Goal: Task Accomplishment & Management: Use online tool/utility

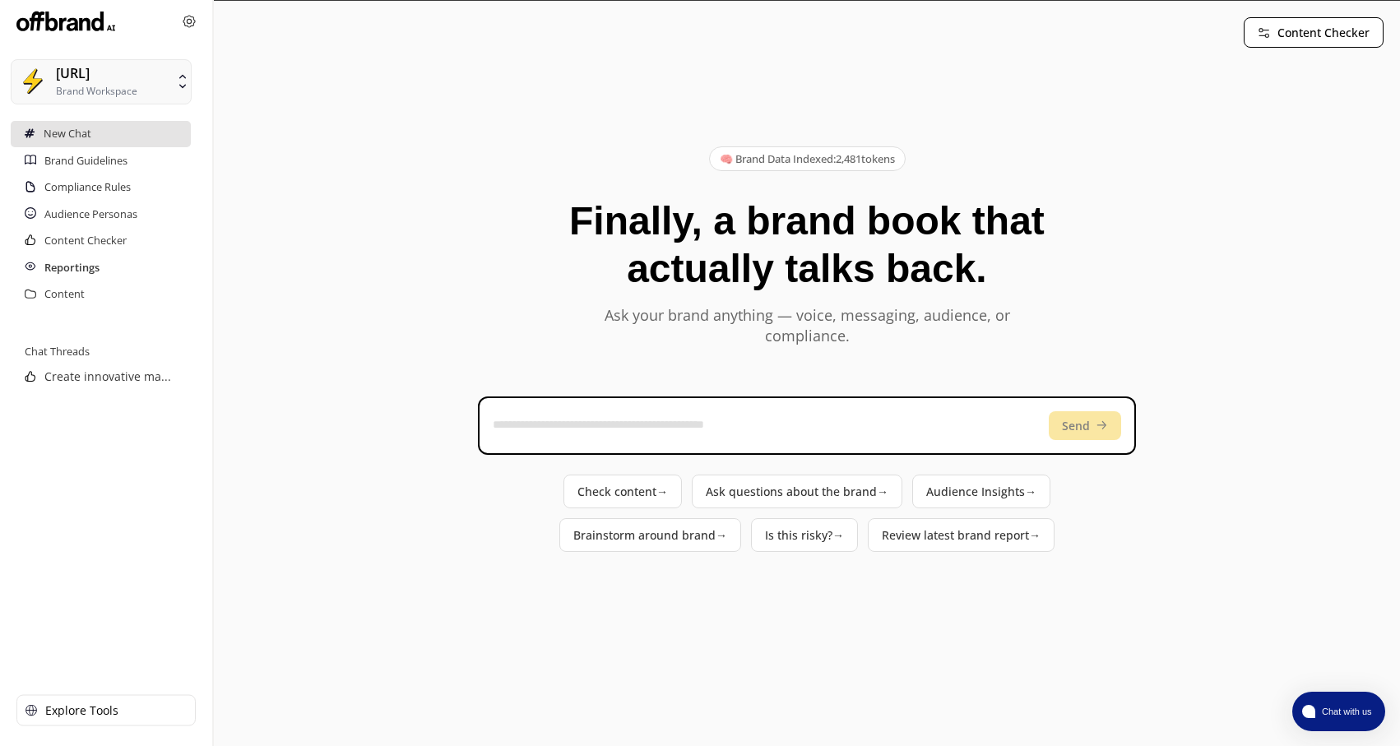
click at [79, 271] on h2 "Reportings" at bounding box center [71, 268] width 55 height 26
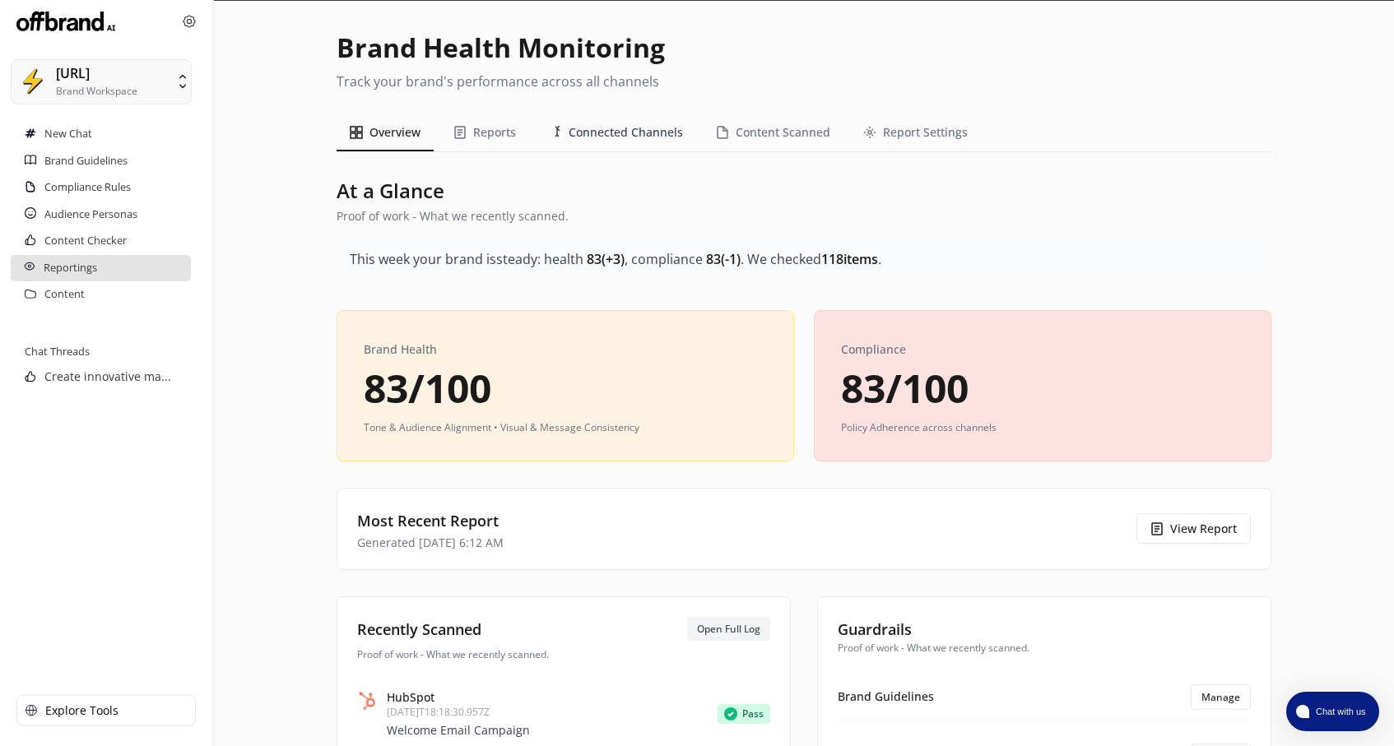
click at [654, 128] on button "Connected Channels" at bounding box center [616, 132] width 160 height 37
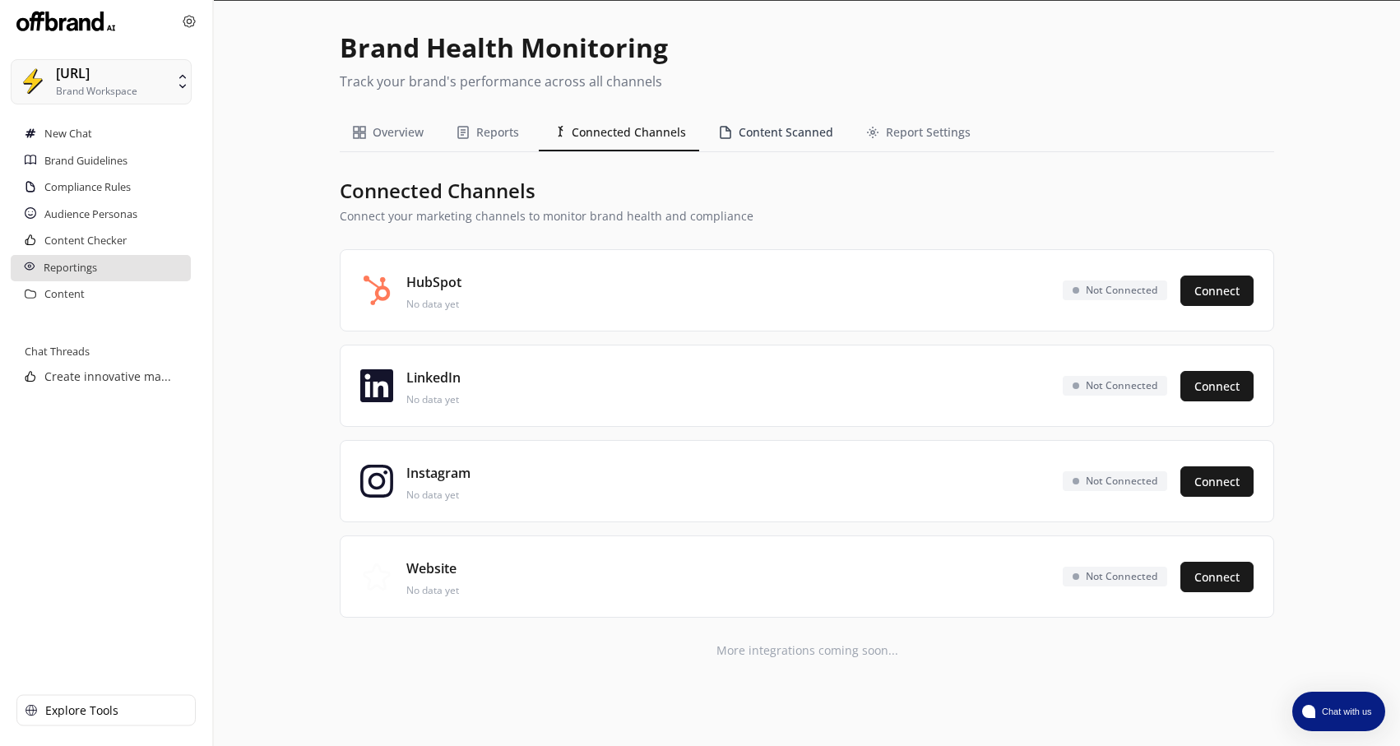
click at [815, 141] on button "Content Scanned" at bounding box center [776, 132] width 141 height 37
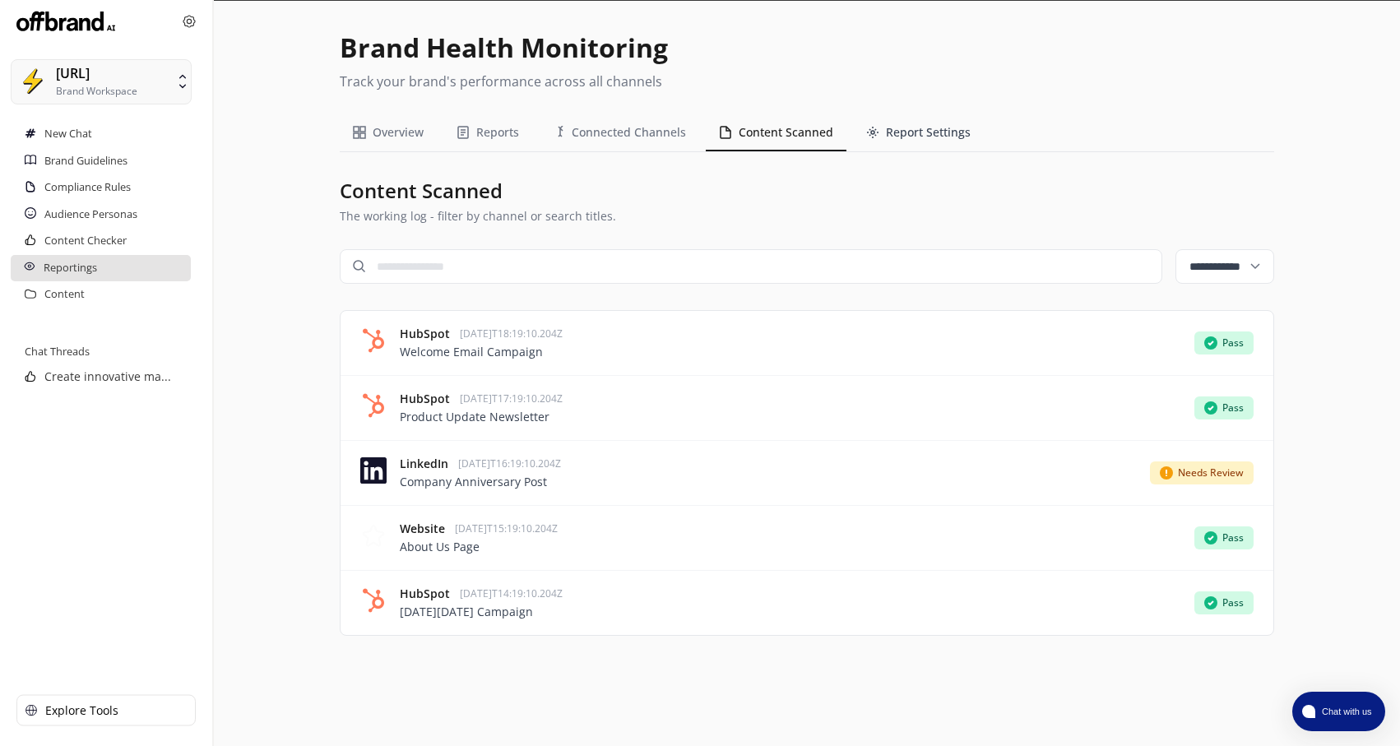
click at [927, 133] on button "Report Settings" at bounding box center [918, 132] width 131 height 37
select select "******"
select select "********"
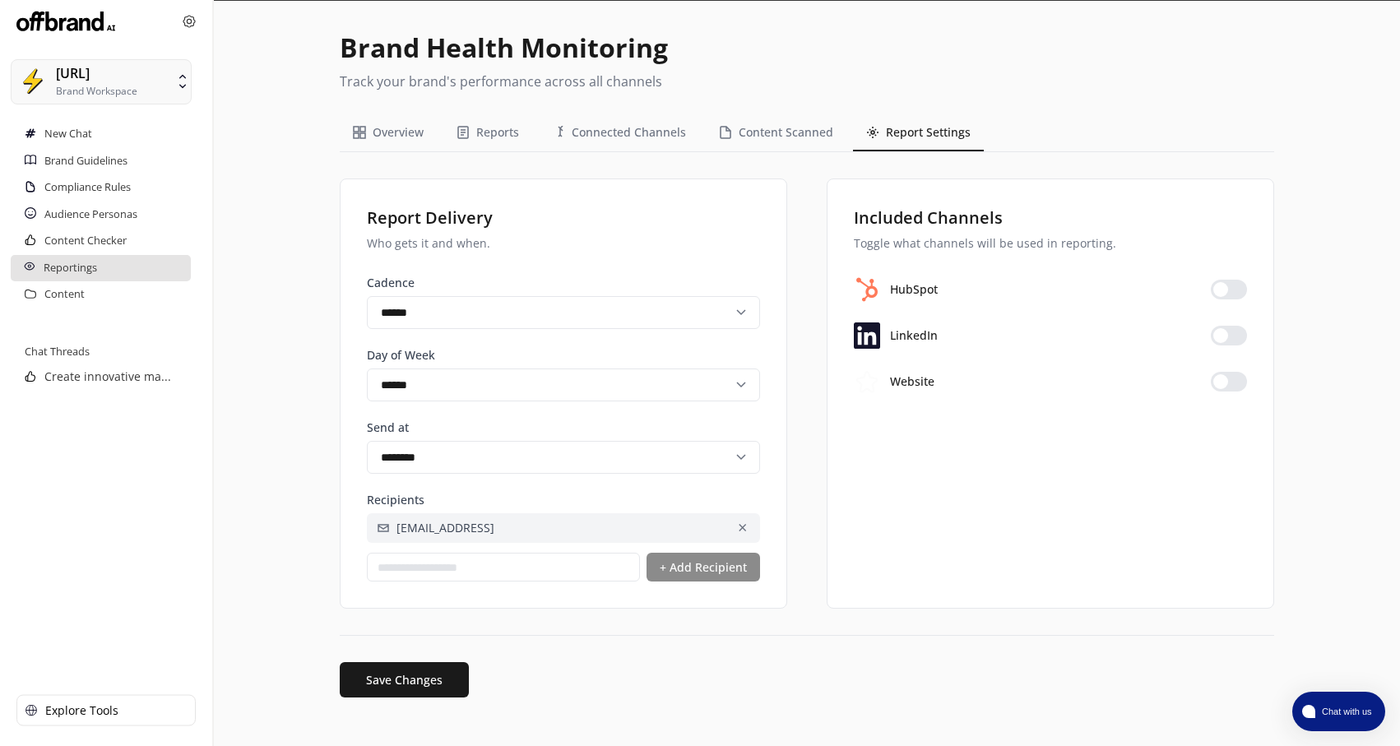
click at [1240, 344] on span at bounding box center [1229, 336] width 36 height 20
click at [1237, 339] on span at bounding box center [1229, 336] width 36 height 20
click at [495, 139] on button "Reports" at bounding box center [487, 132] width 89 height 37
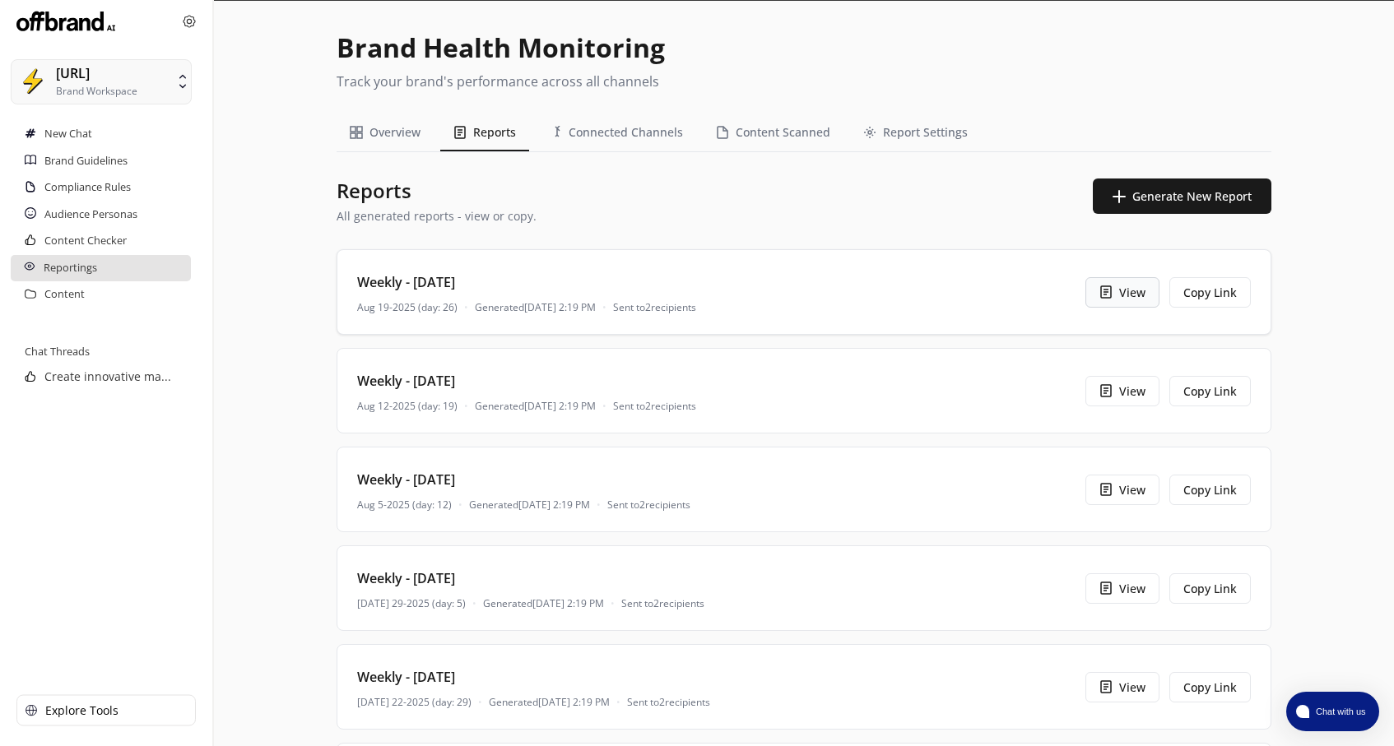
click at [1117, 298] on button "View" at bounding box center [1122, 292] width 74 height 30
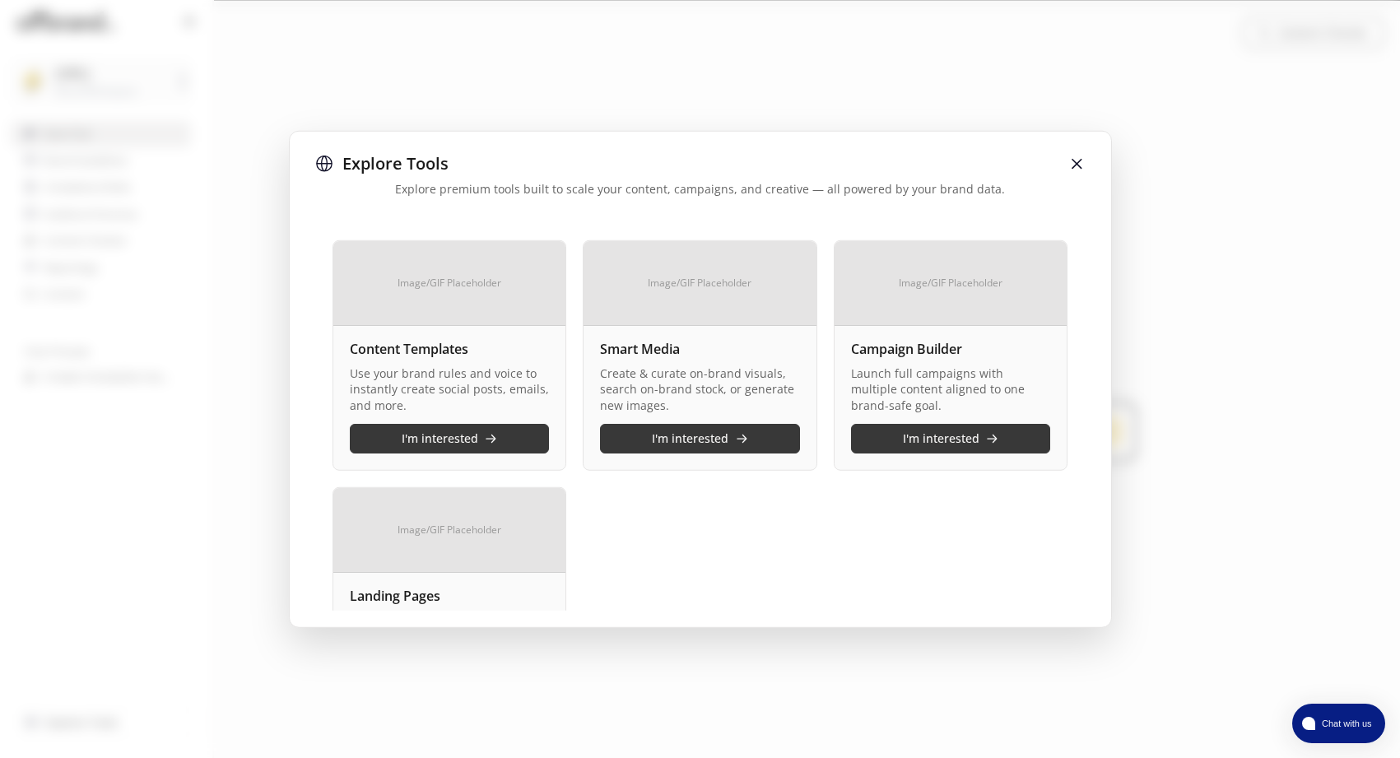
click at [1084, 166] on img at bounding box center [1076, 163] width 16 height 16
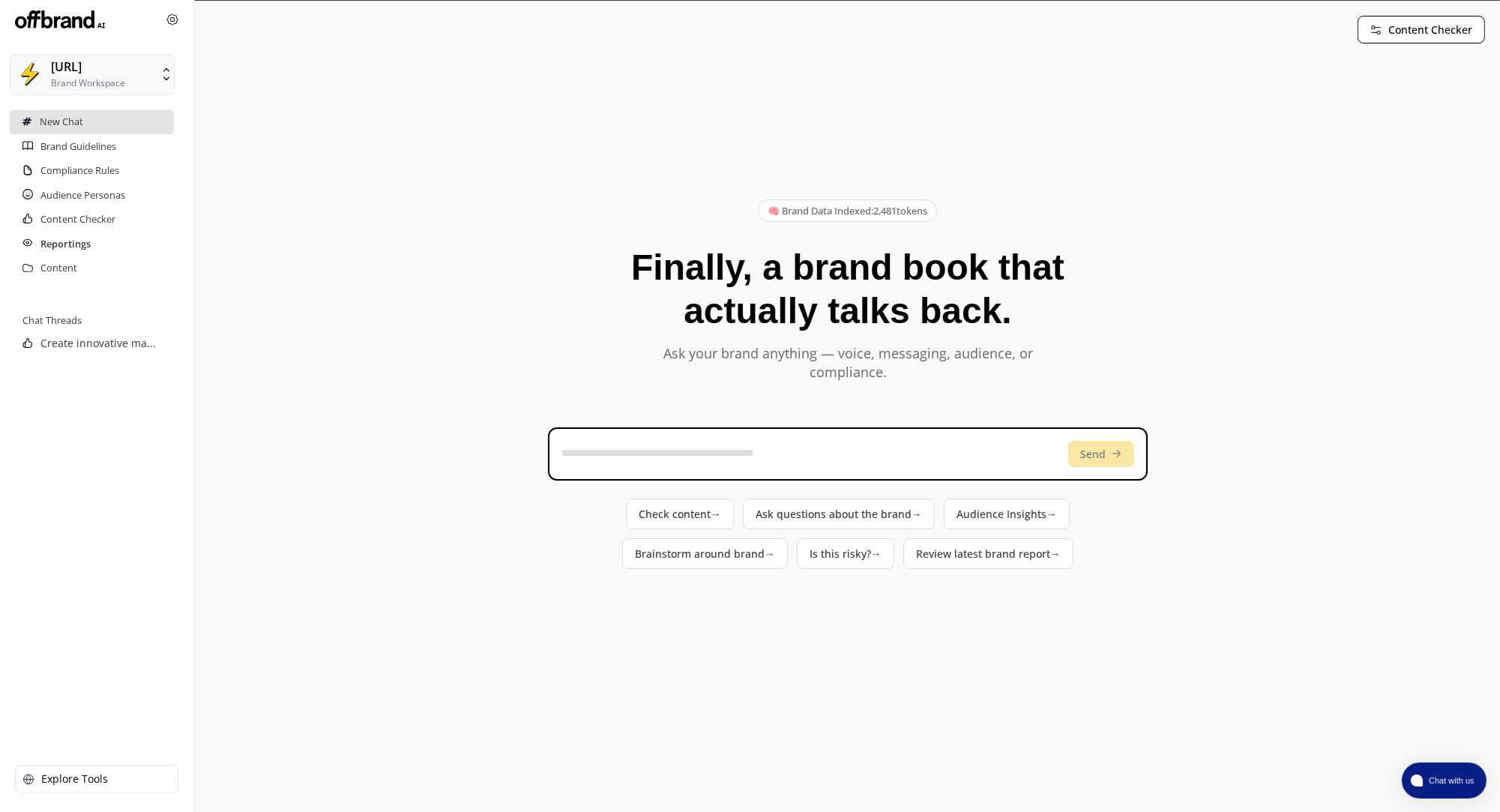
click at [77, 238] on h2 "Reportings" at bounding box center [65, 244] width 50 height 24
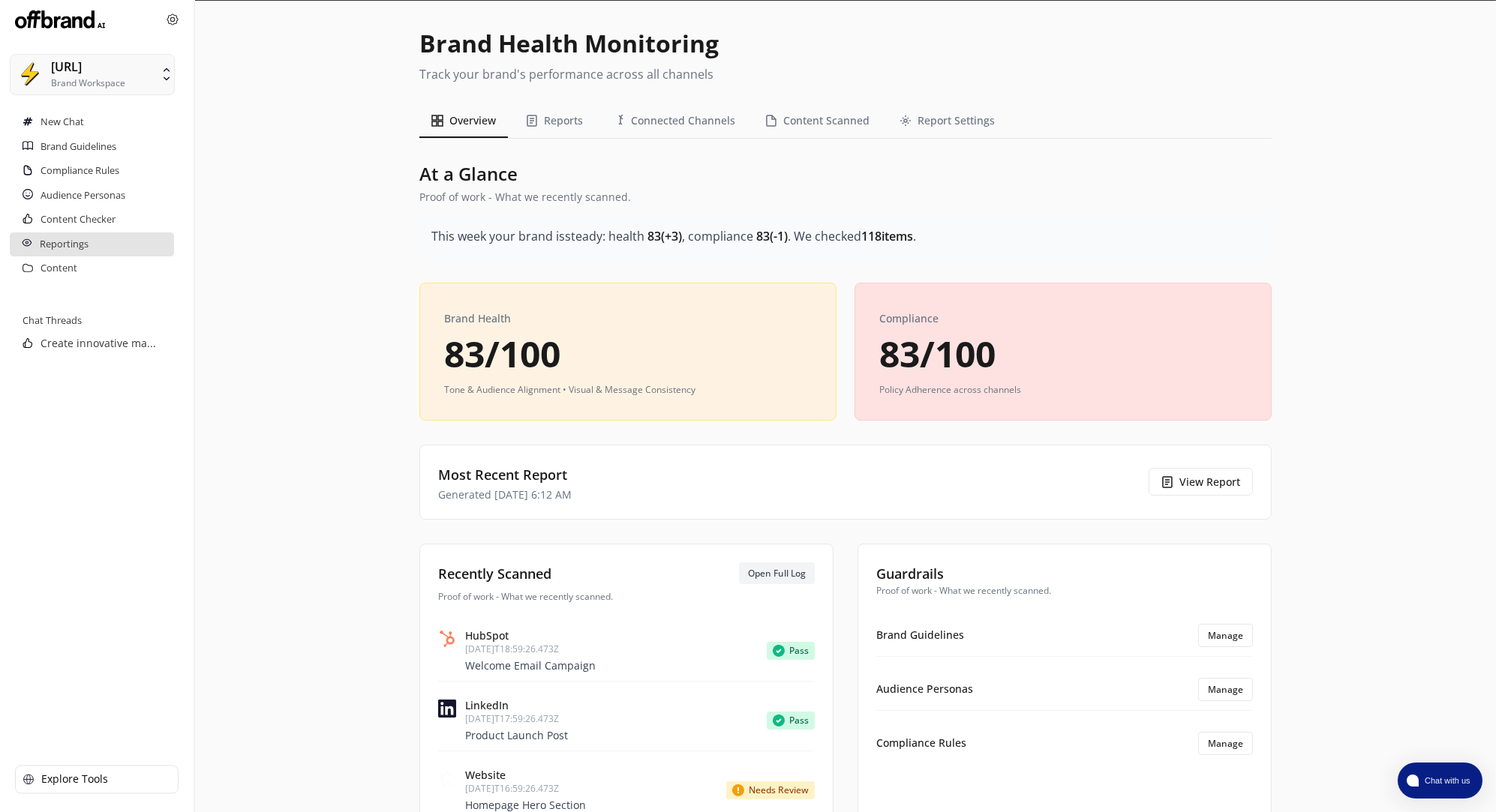
click at [61, 20] on img at bounding box center [59, 19] width 90 height 24
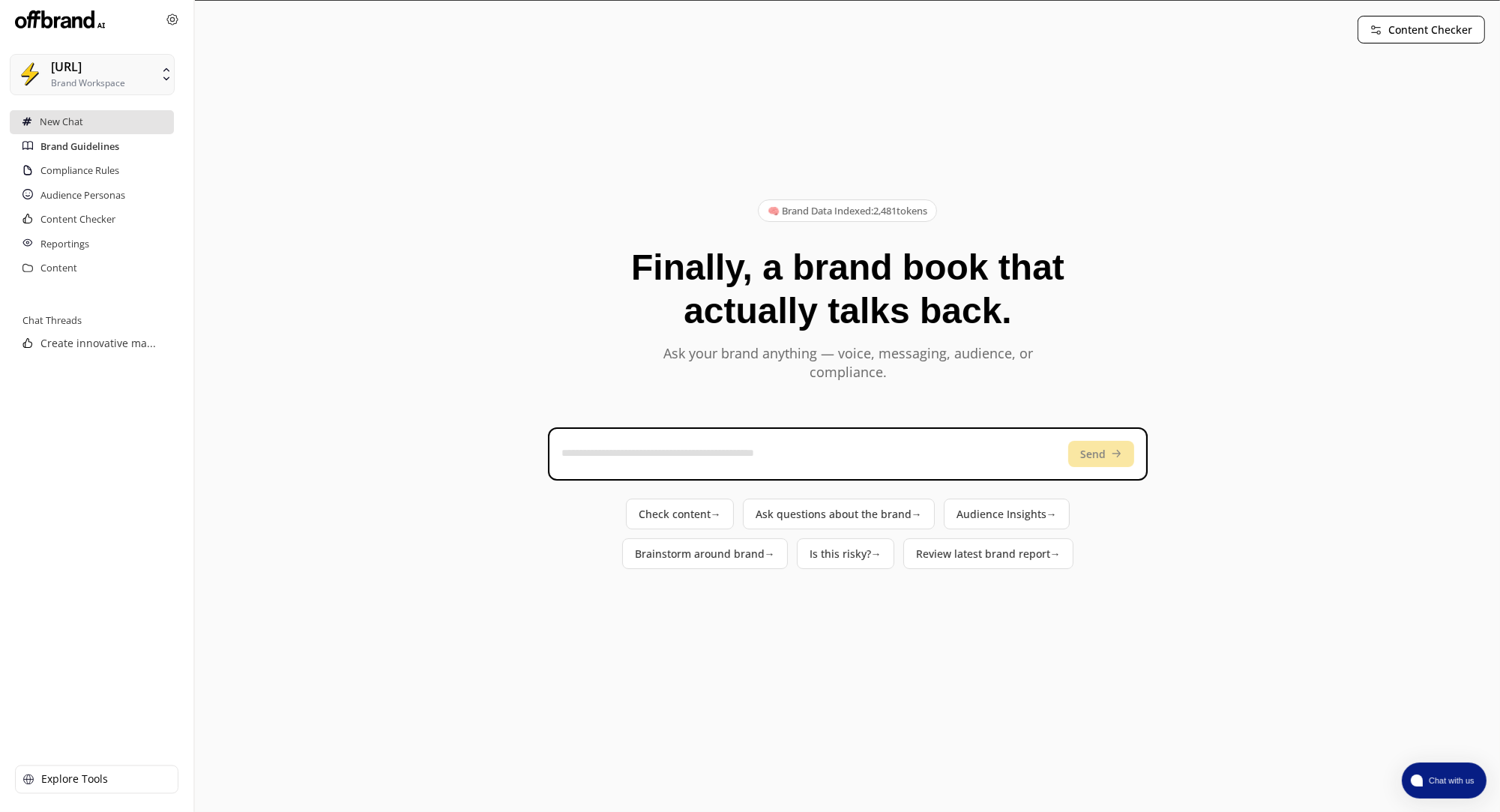
click at [108, 146] on h2 "Brand Guidelines" at bounding box center [79, 147] width 78 height 24
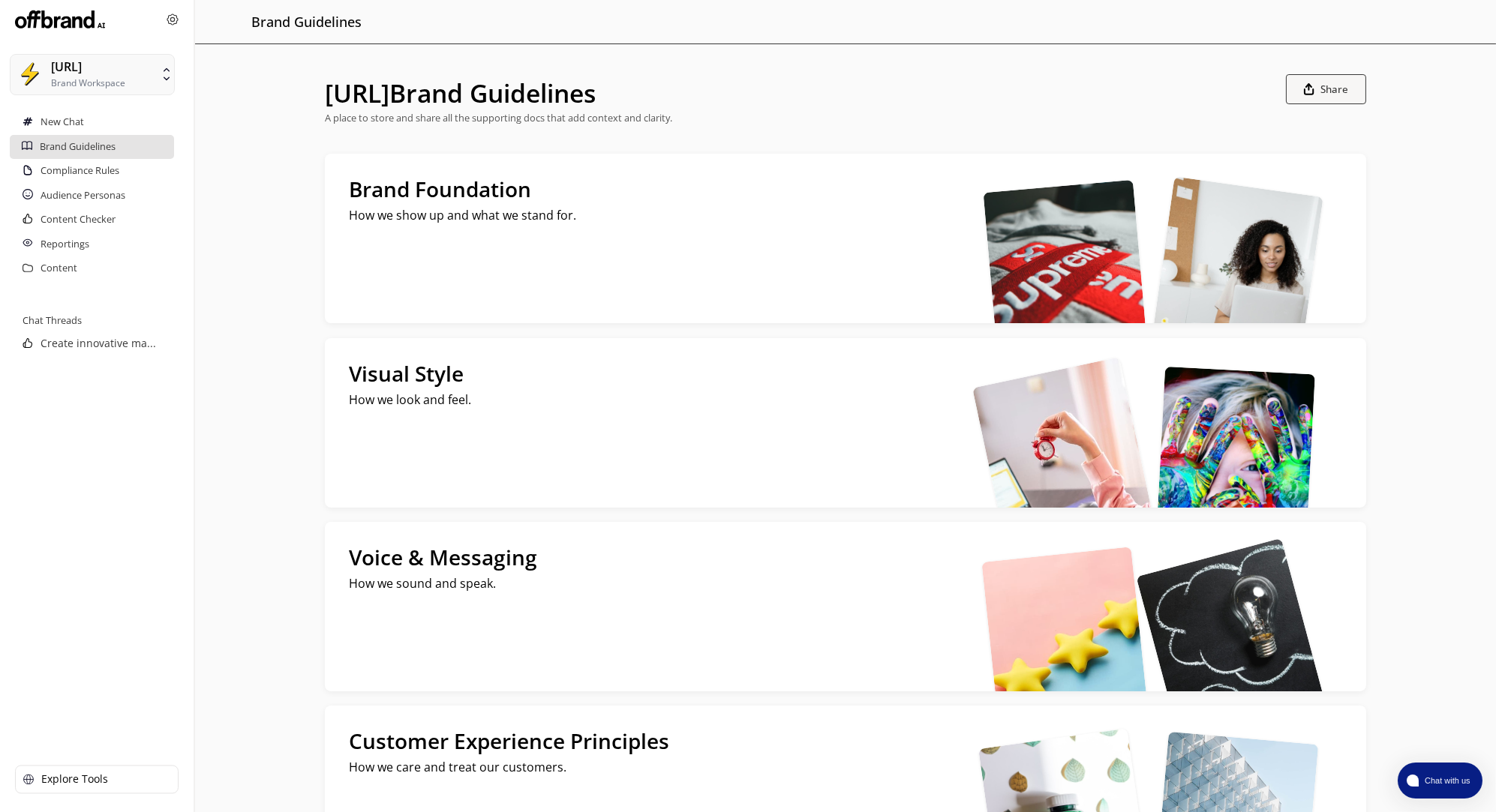
click at [138, 77] on button "SuperCopy.ai Brand Workspace" at bounding box center [92, 74] width 165 height 41
click at [71, 313] on span "Add Brand" at bounding box center [77, 313] width 60 height 15
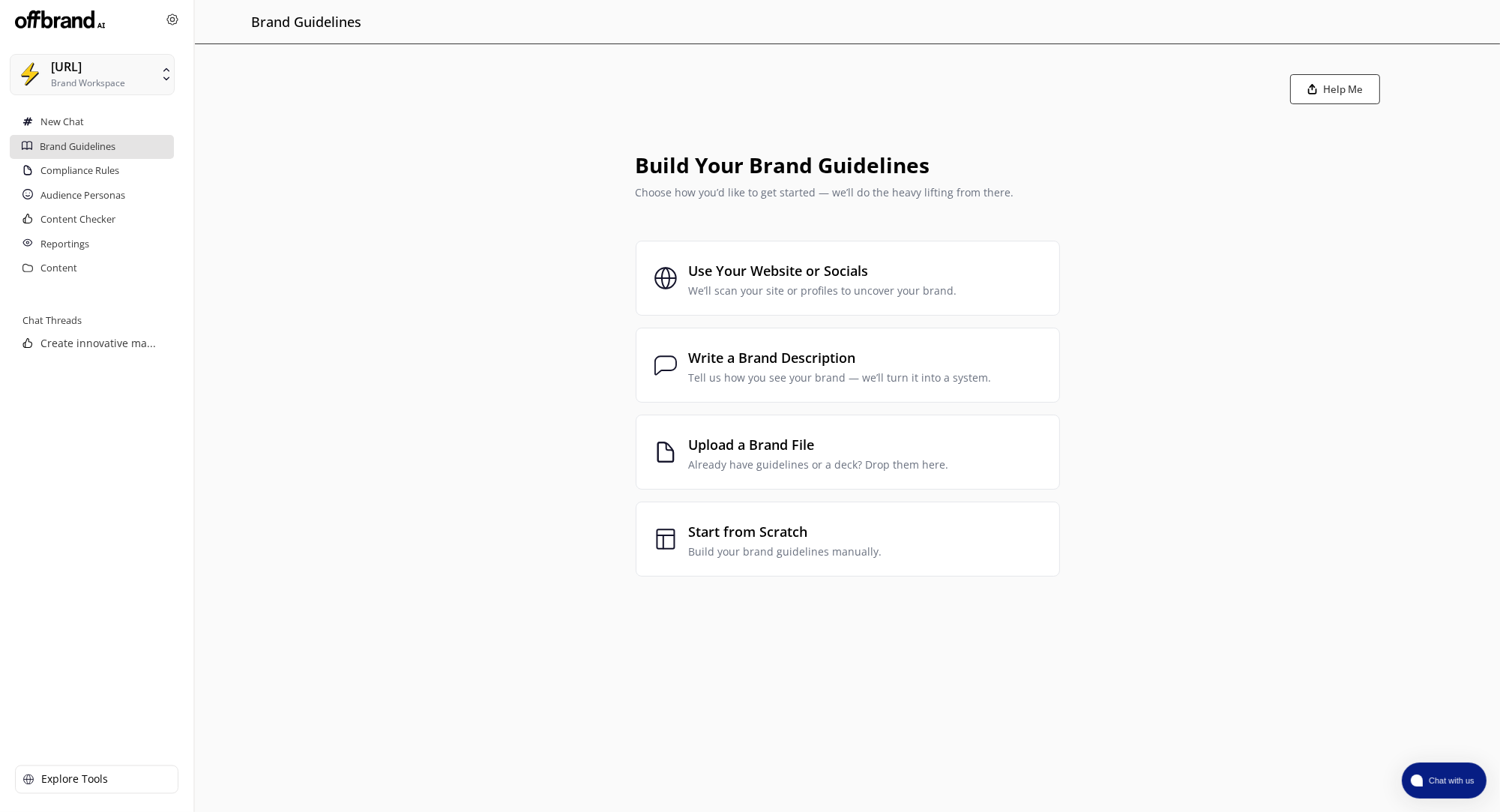
click at [336, 490] on div "Help Me Build Your Brand Guidelines Choose how you’d like to get started — we’l…" at bounding box center [848, 334] width 1305 height 581
click at [82, 64] on div "[URL]" at bounding box center [67, 67] width 31 height 15
click at [79, 229] on span "[URL]" at bounding box center [64, 231] width 30 height 15
click at [82, 138] on h2 "Brand Guidelines" at bounding box center [79, 147] width 78 height 24
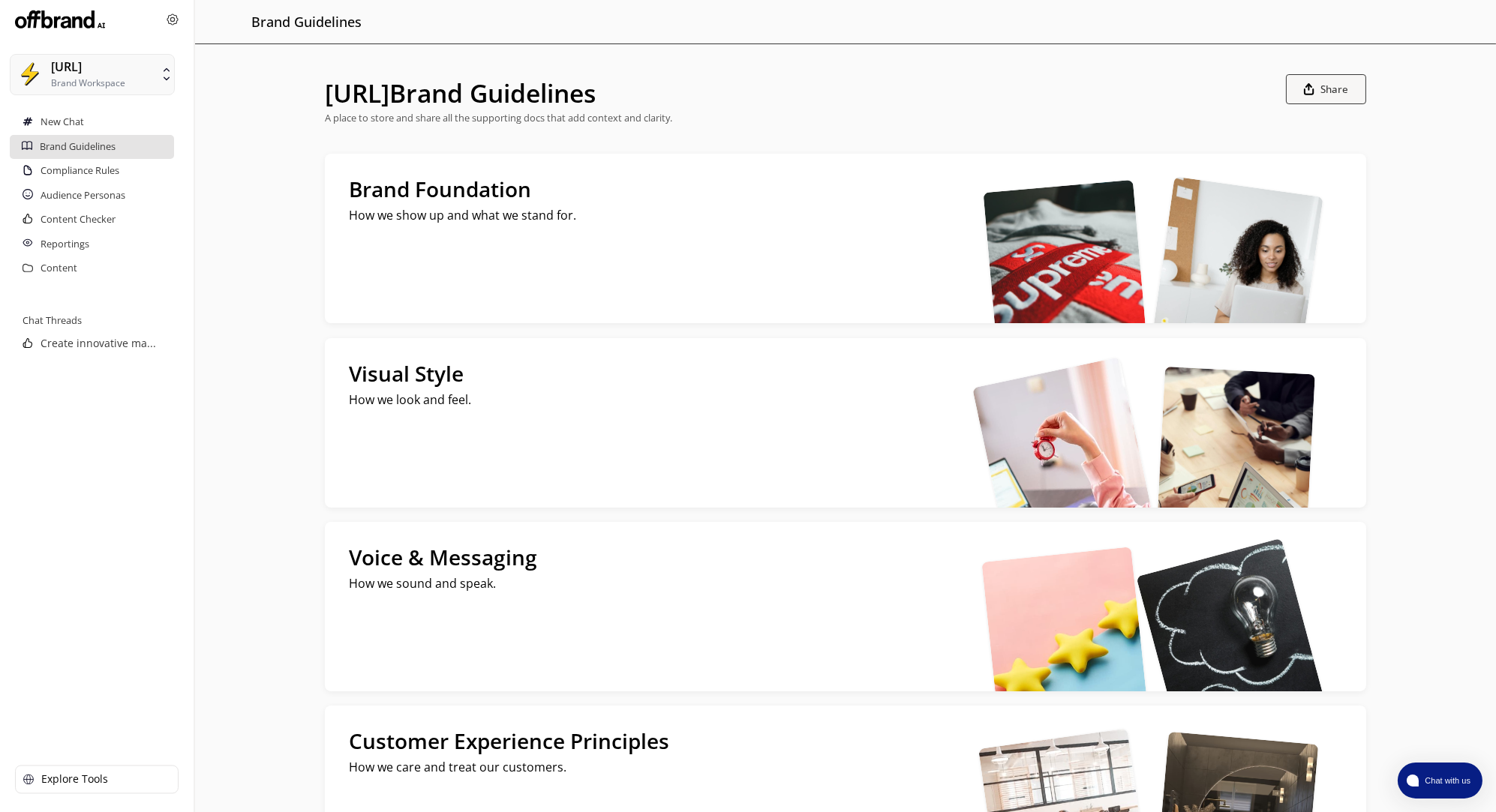
click at [82, 72] on div "[URL]" at bounding box center [67, 67] width 31 height 15
click at [566, 70] on div "Menu Brand Guidelines SuperCopy.ai Brand Guidelines A place to store and share …" at bounding box center [845, 459] width 1301 height 920
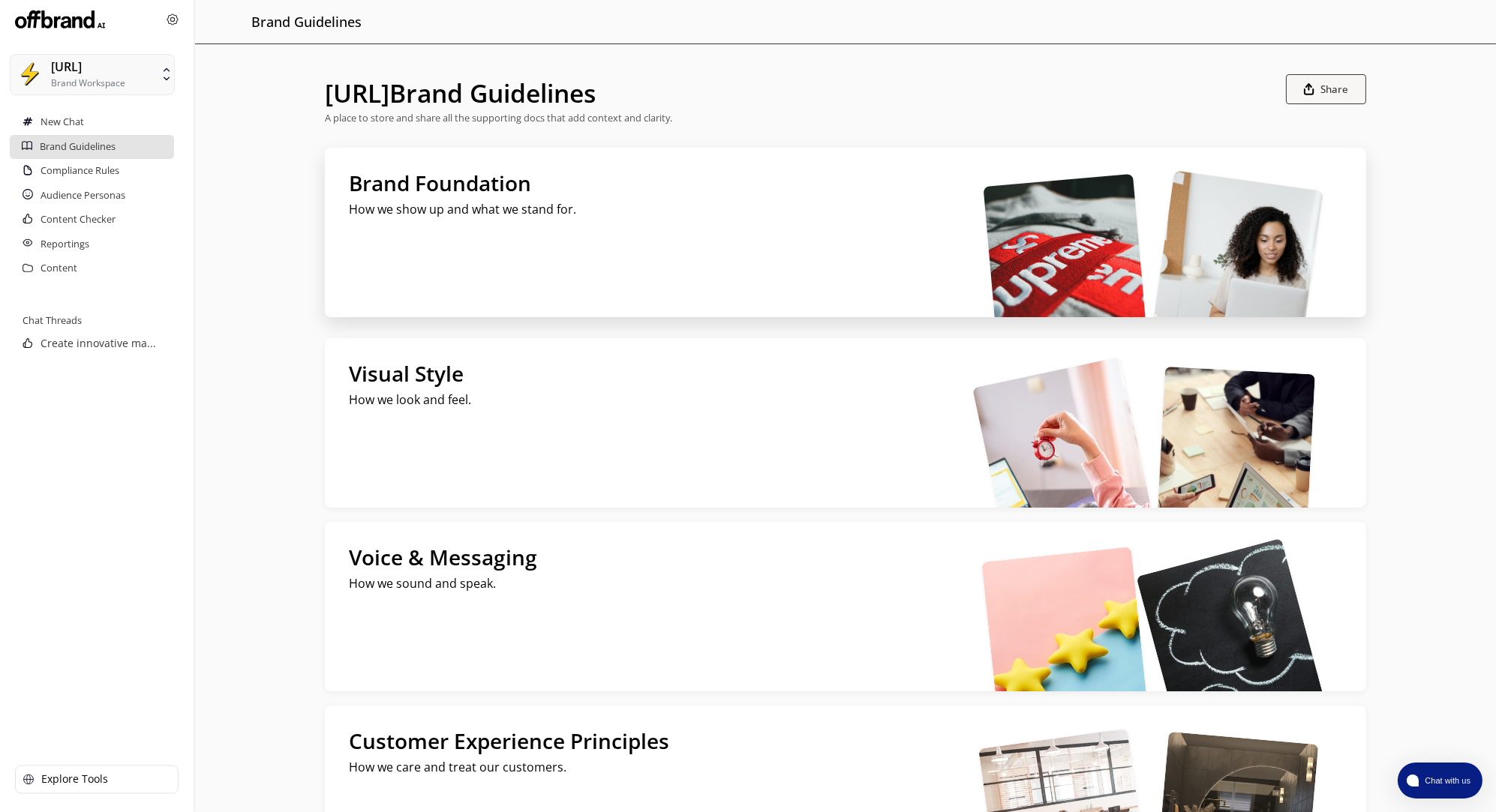
click at [967, 258] on div "Brand Foundation How we show up and what we stand for." at bounding box center [657, 232] width 666 height 170
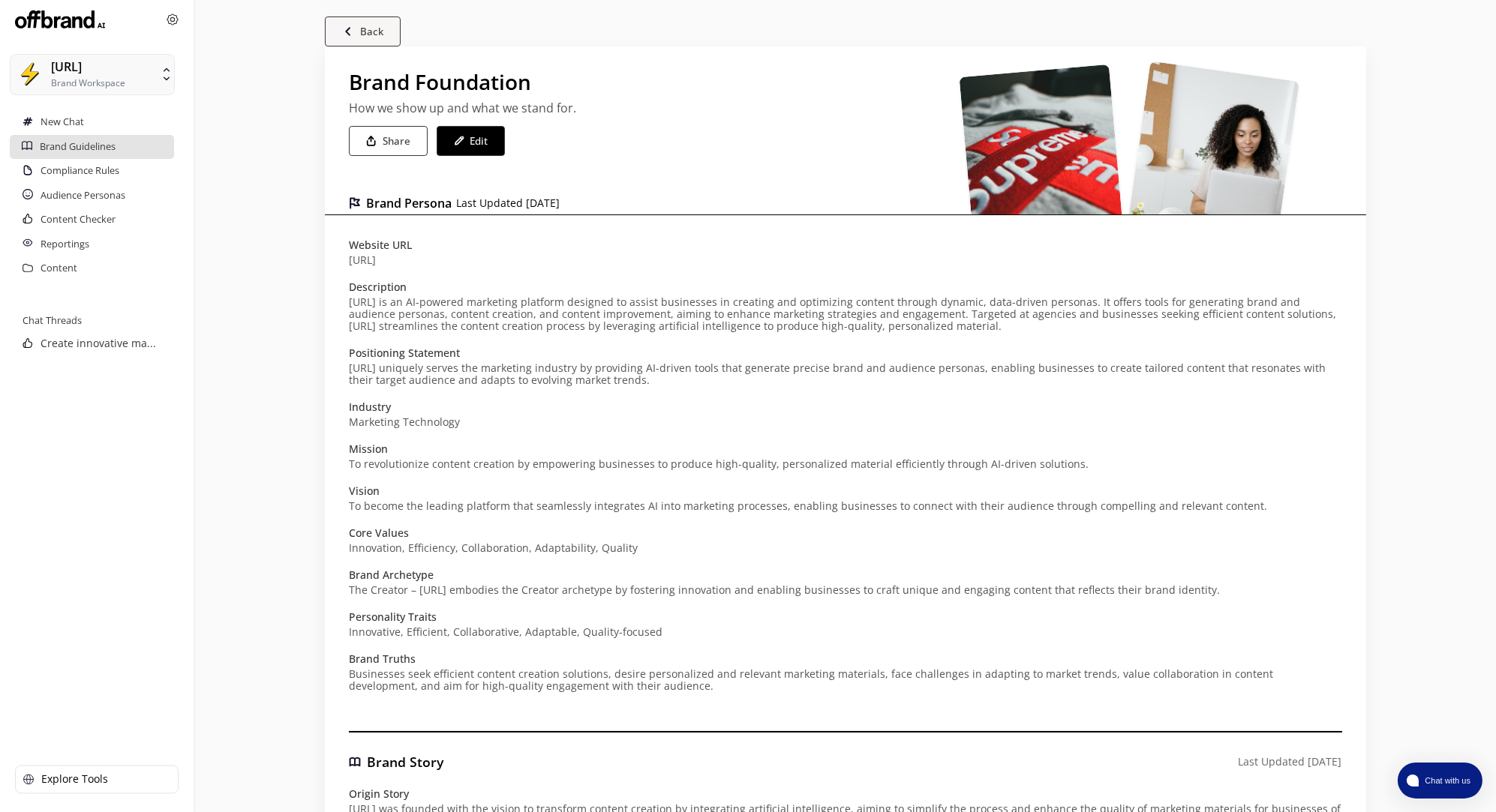
scroll to position [31, 0]
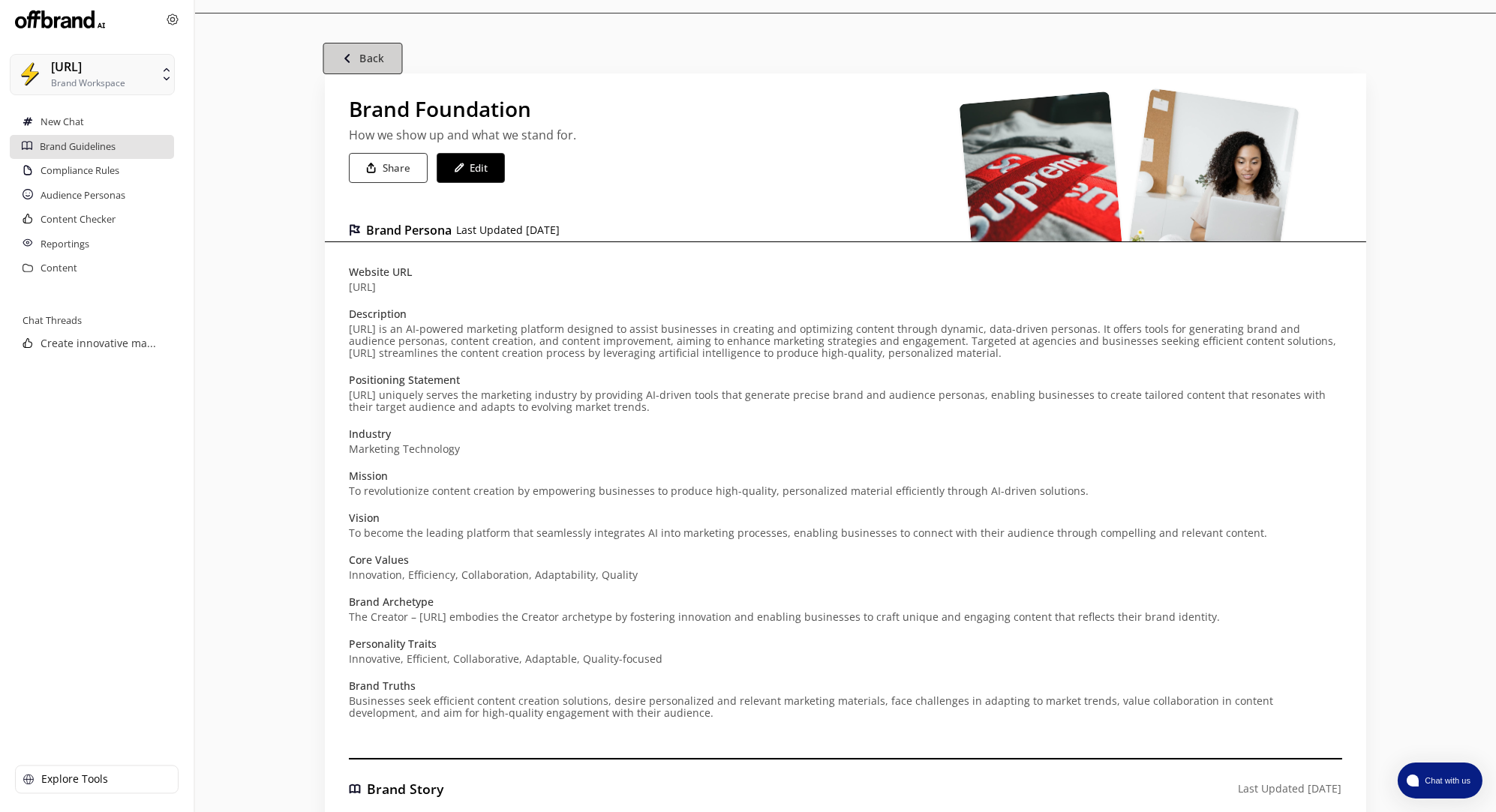
click at [370, 57] on b "Back" at bounding box center [372, 59] width 25 height 15
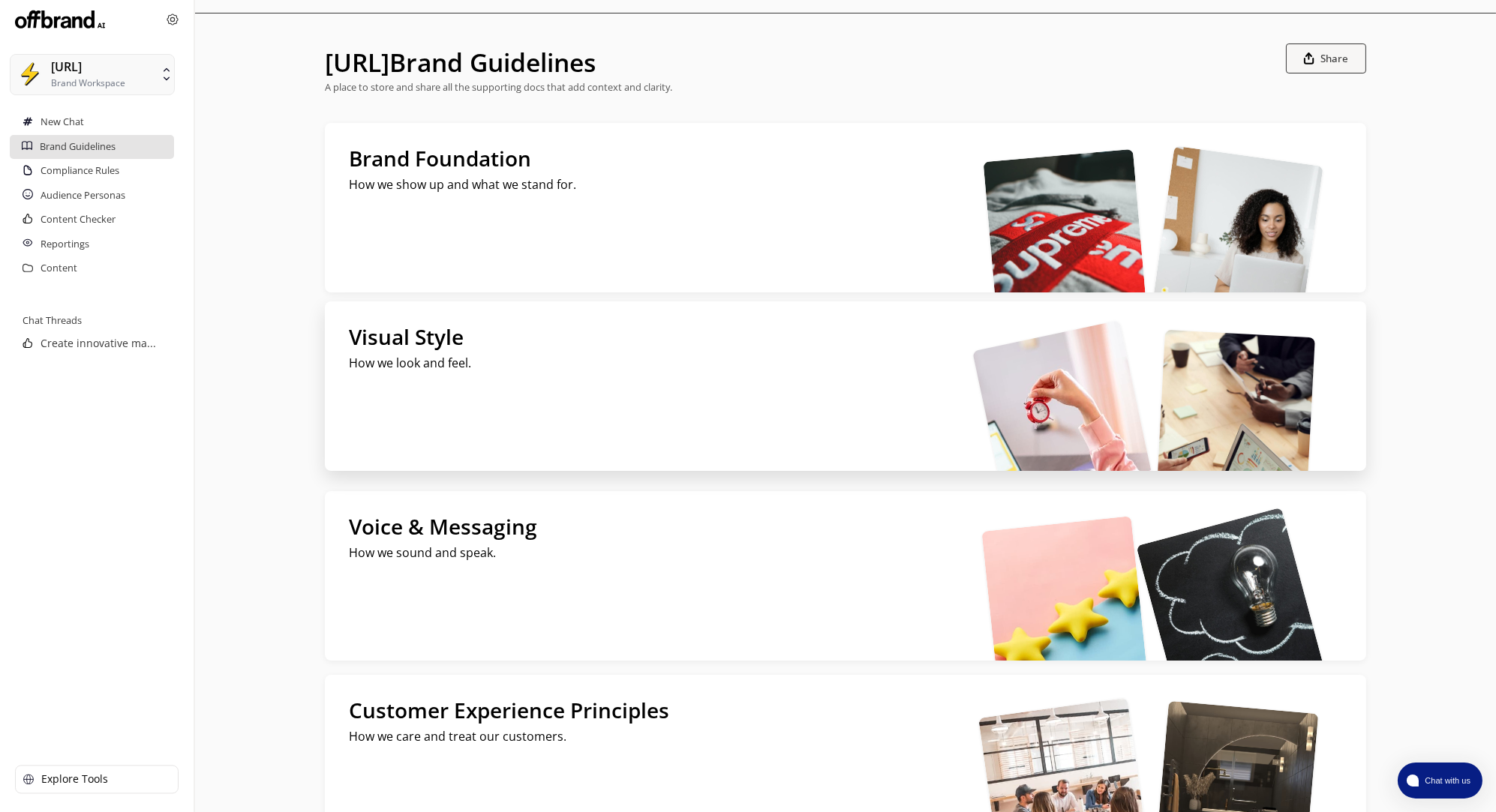
click at [554, 384] on div "Visual Style How we look and feel." at bounding box center [657, 386] width 666 height 170
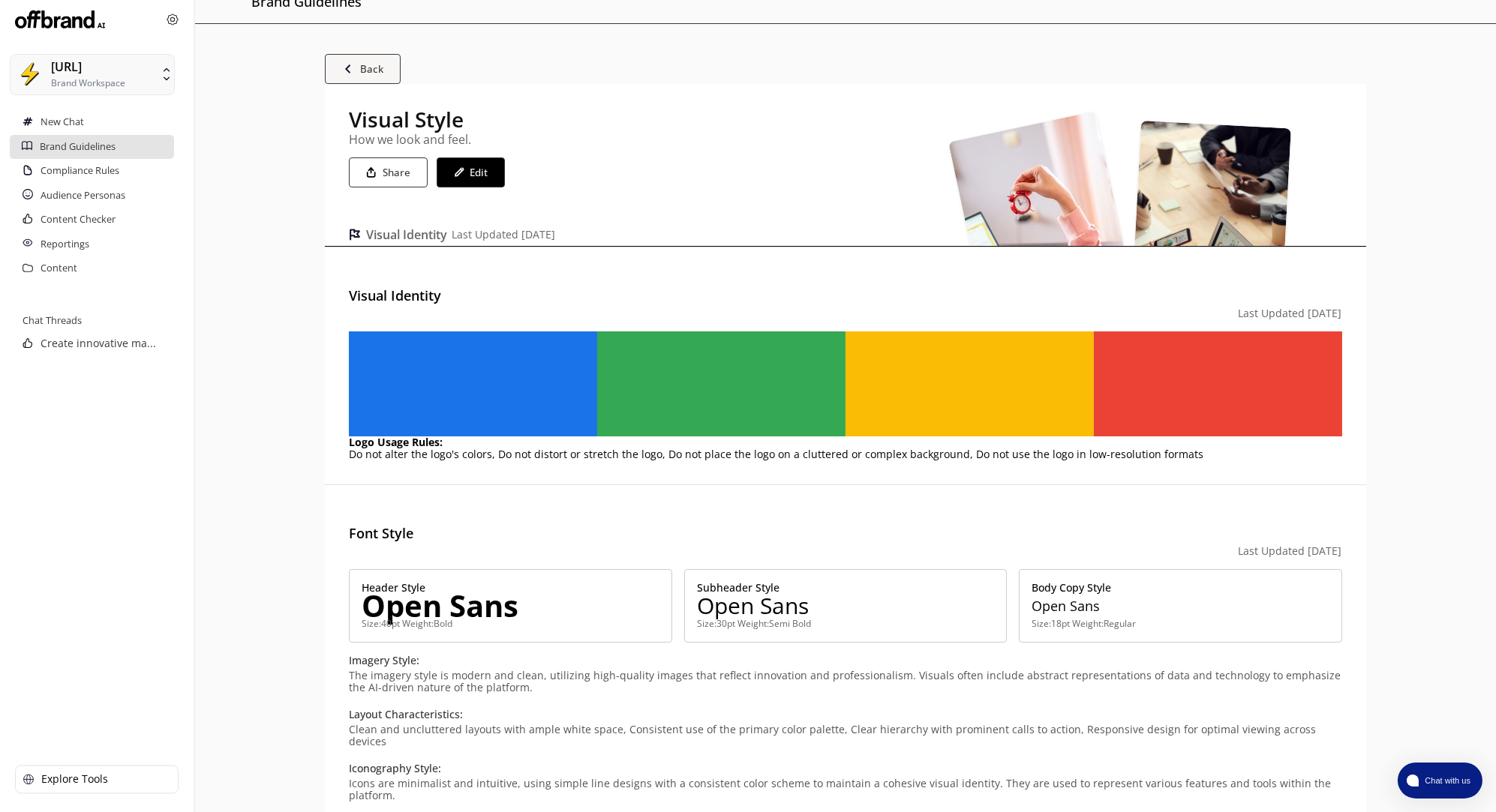
scroll to position [0, 0]
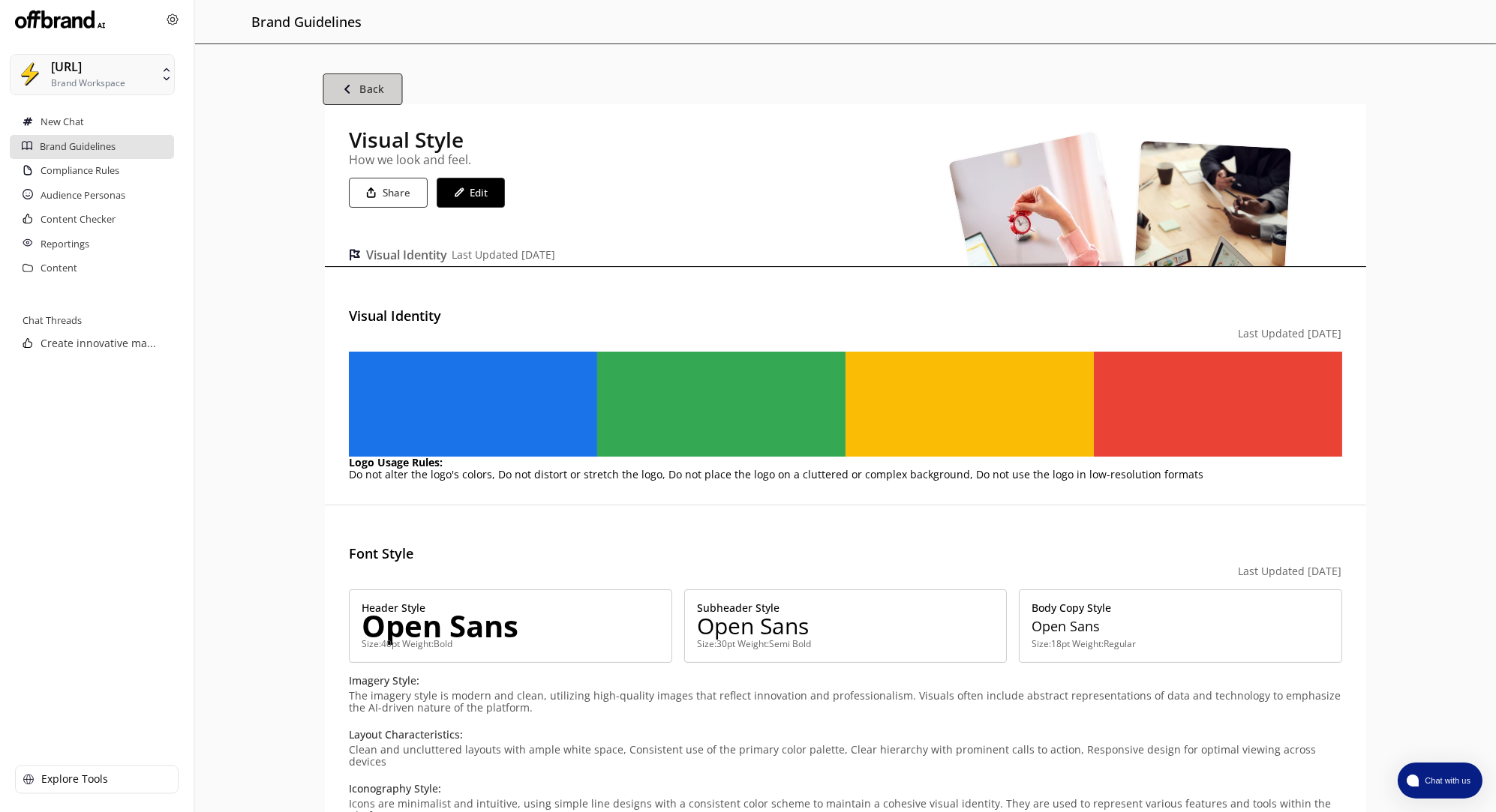
click at [377, 94] on b "Back" at bounding box center [372, 90] width 25 height 15
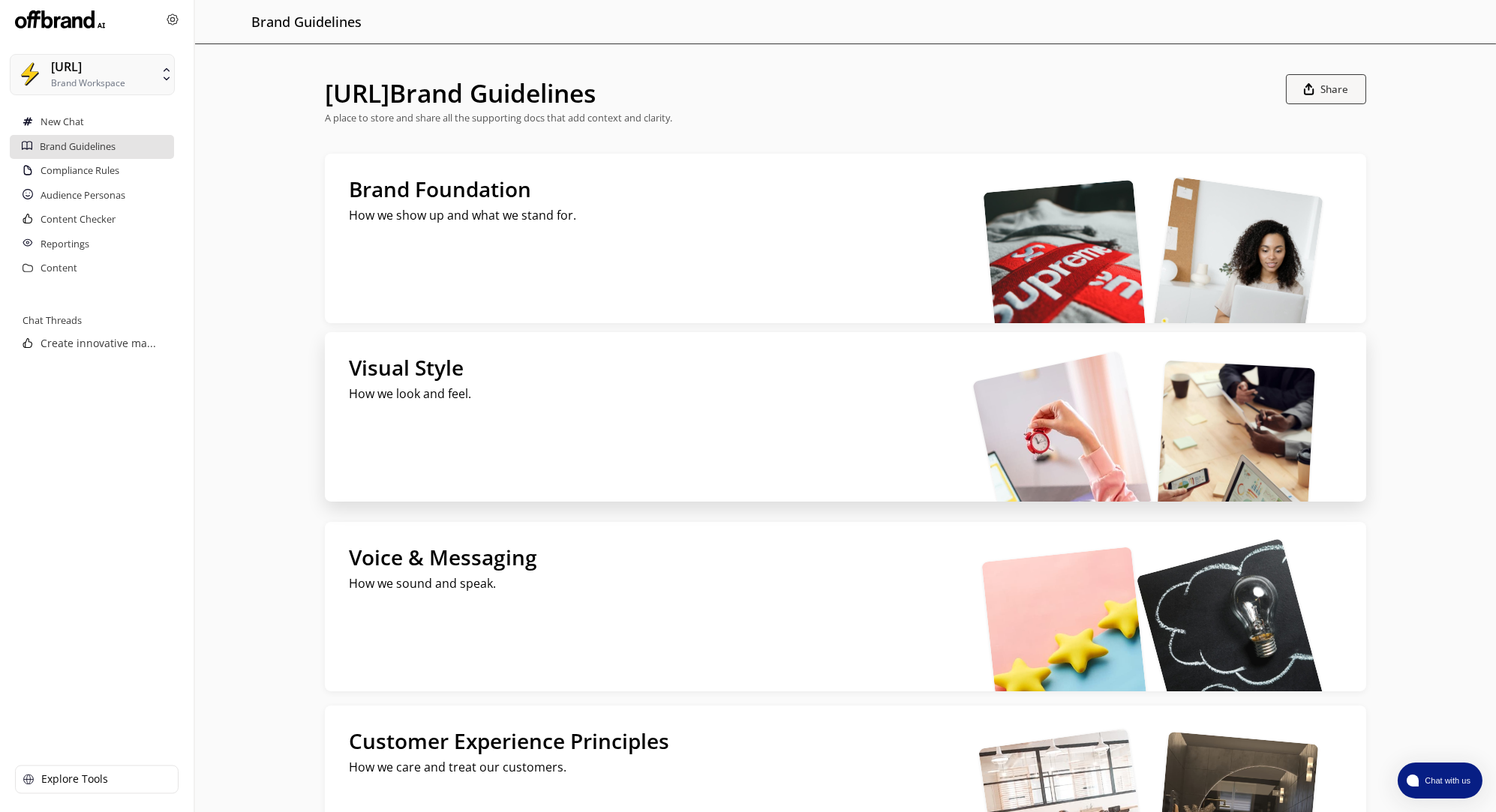
scroll to position [32, 0]
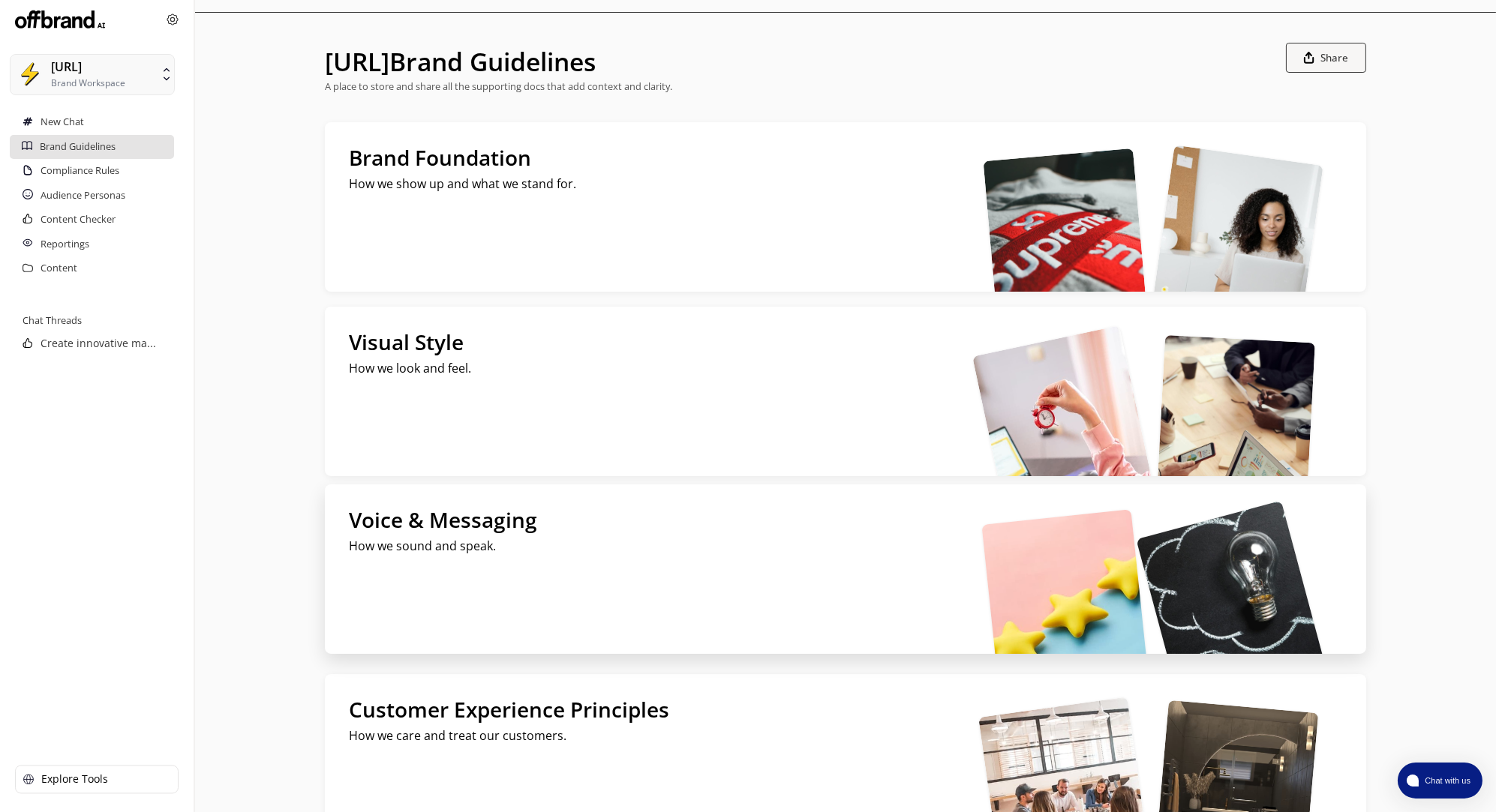
click at [602, 515] on h2 "Voice & Messaging" at bounding box center [658, 522] width 619 height 28
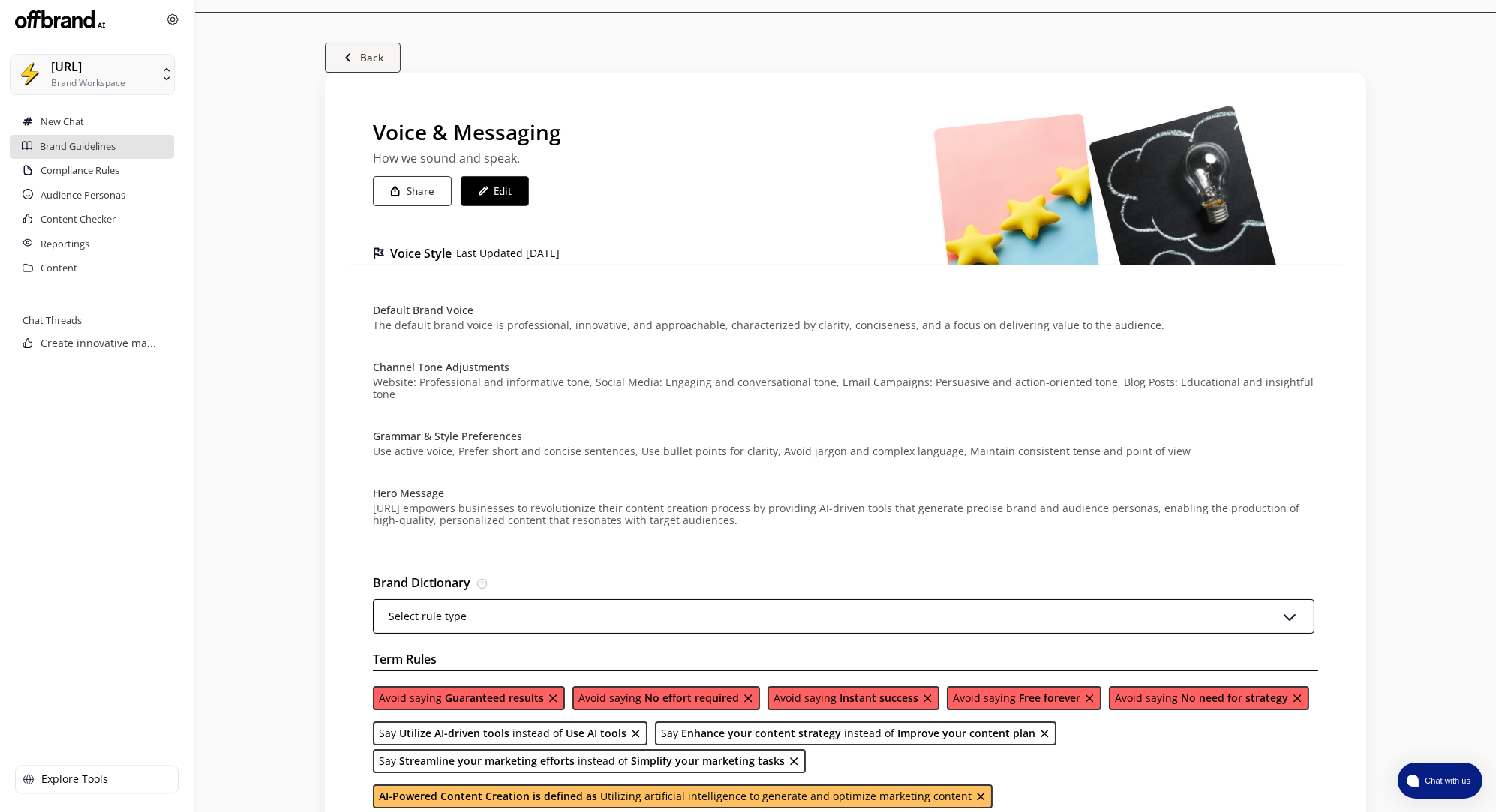
scroll to position [36, 0]
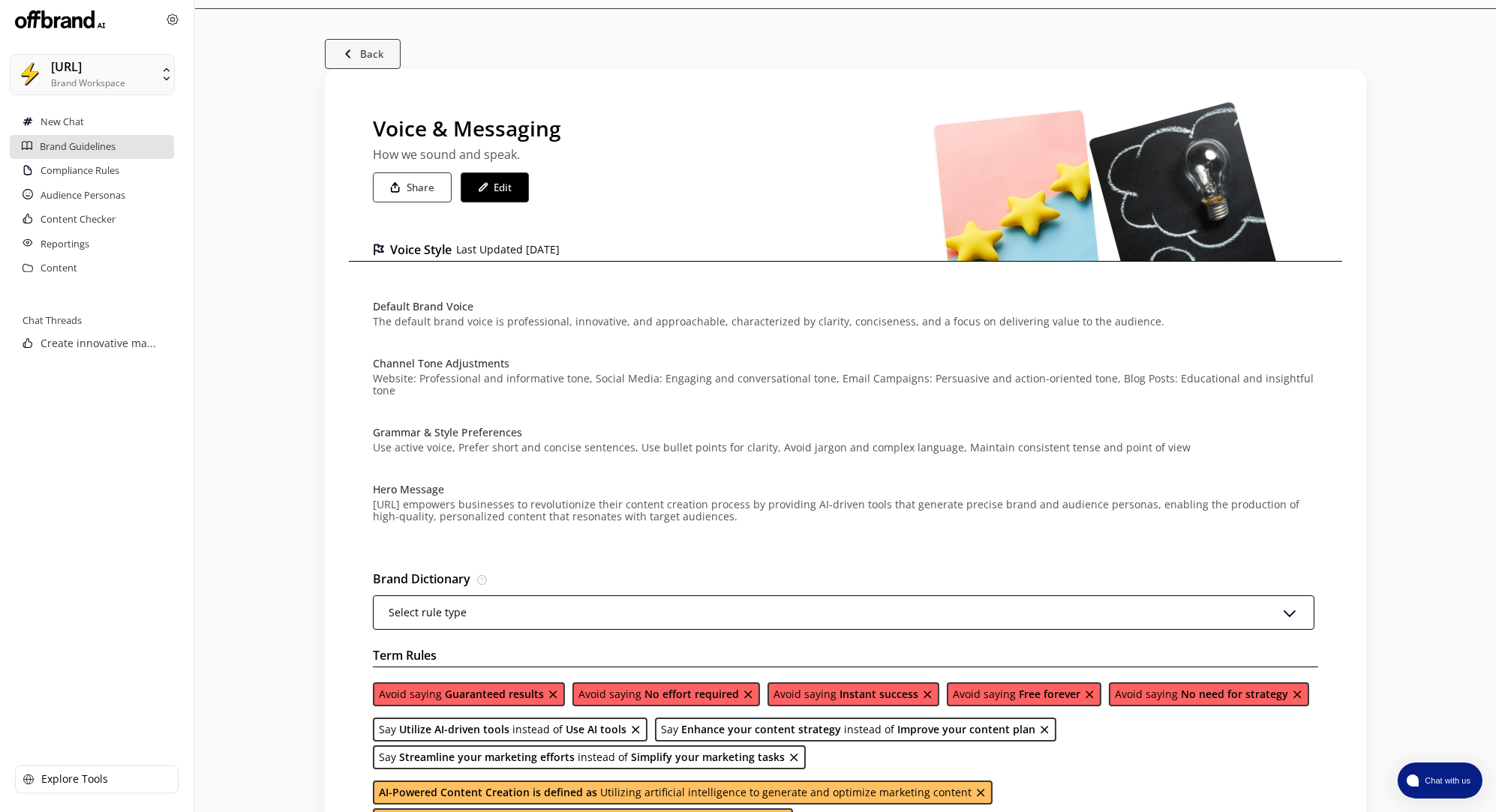
click at [372, 71] on form "Voice & Messaging How we sound and speak. Share Edit Voice Style Last Updated A…" at bounding box center [844, 608] width 1040 height 1078
click at [373, 64] on button "Back" at bounding box center [363, 54] width 79 height 32
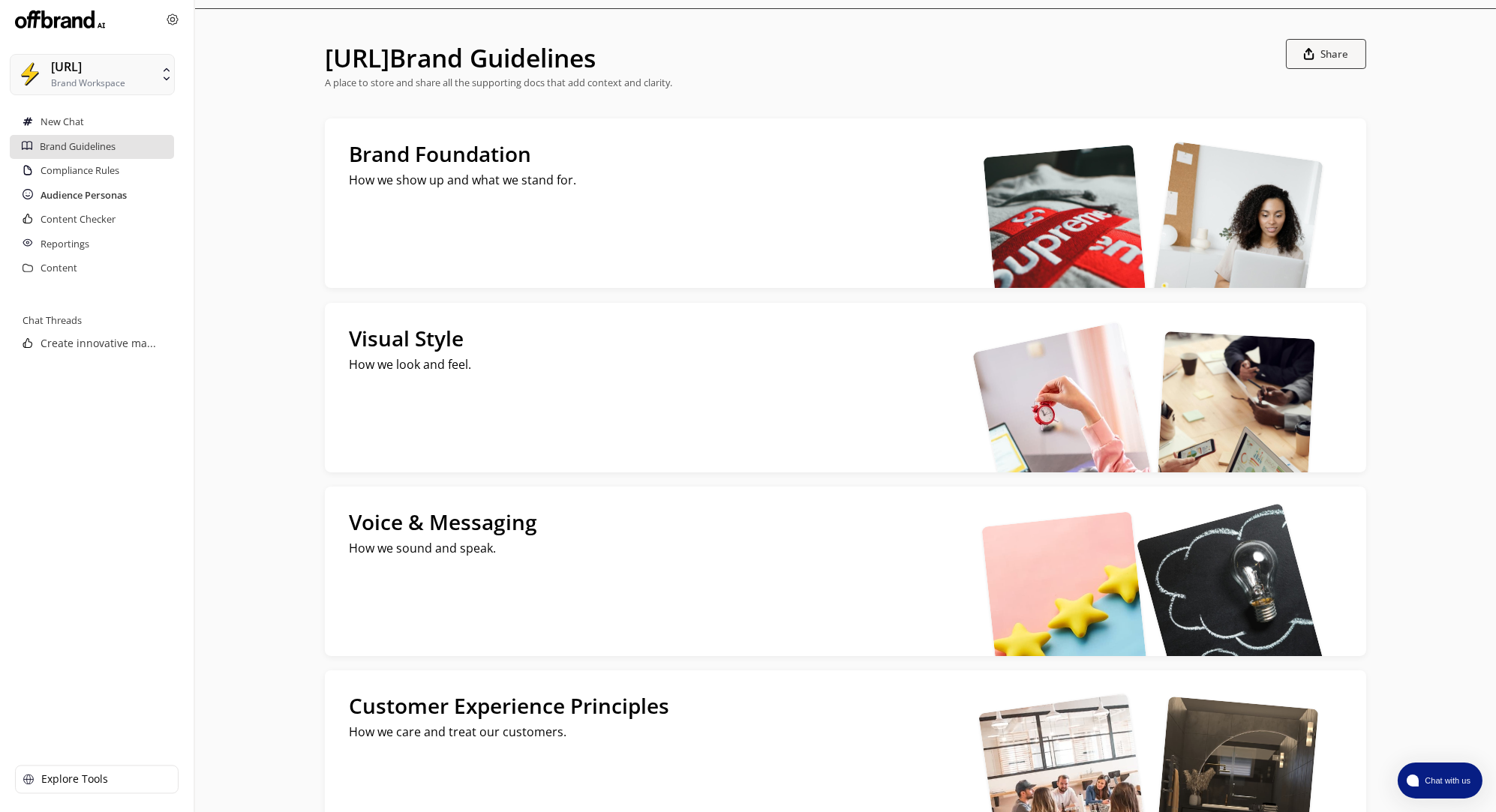
click at [113, 197] on h2 "Audience Personas" at bounding box center [83, 196] width 87 height 24
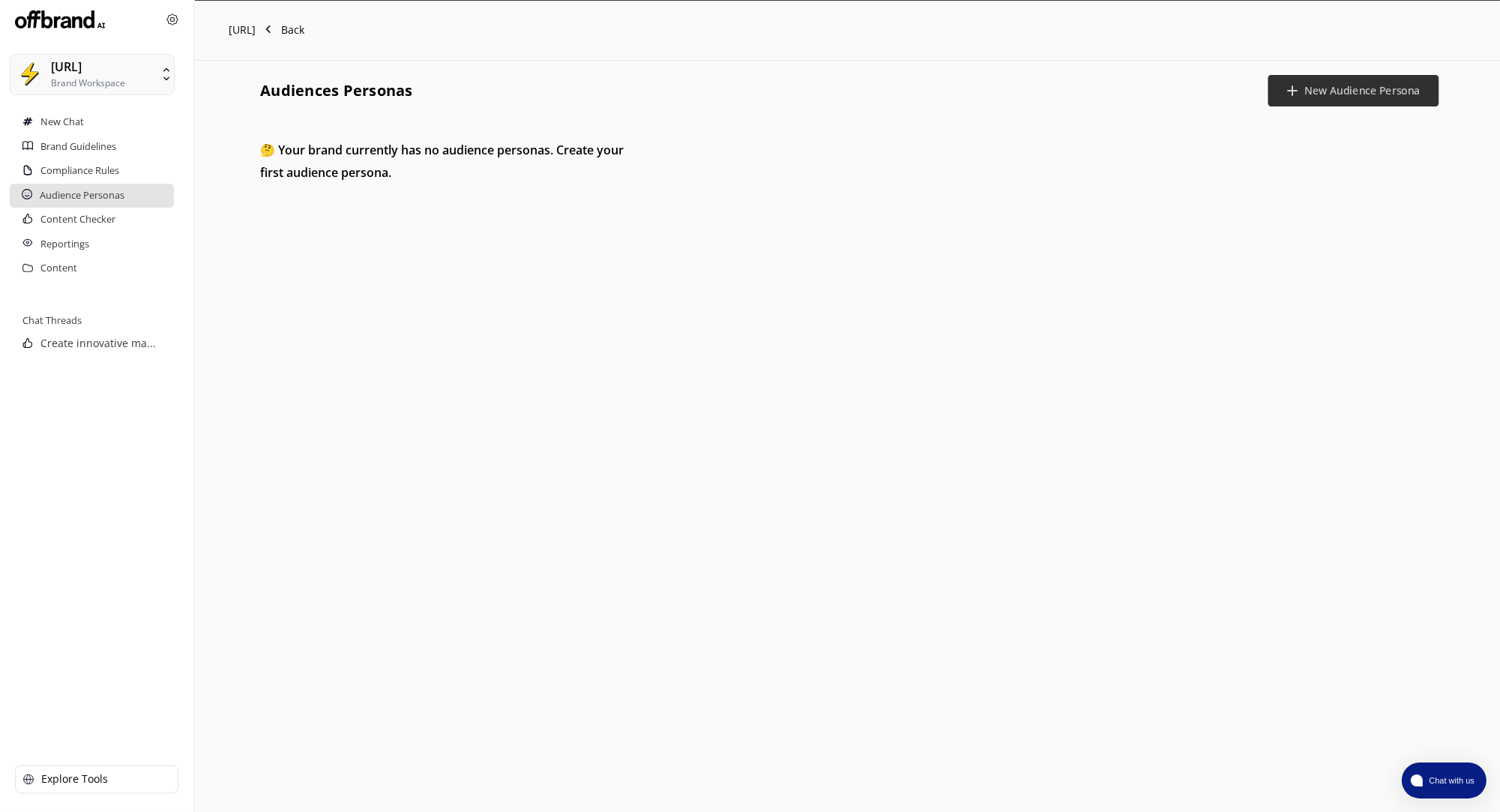
click at [1364, 98] on button "New Audience Persona" at bounding box center [1353, 90] width 170 height 32
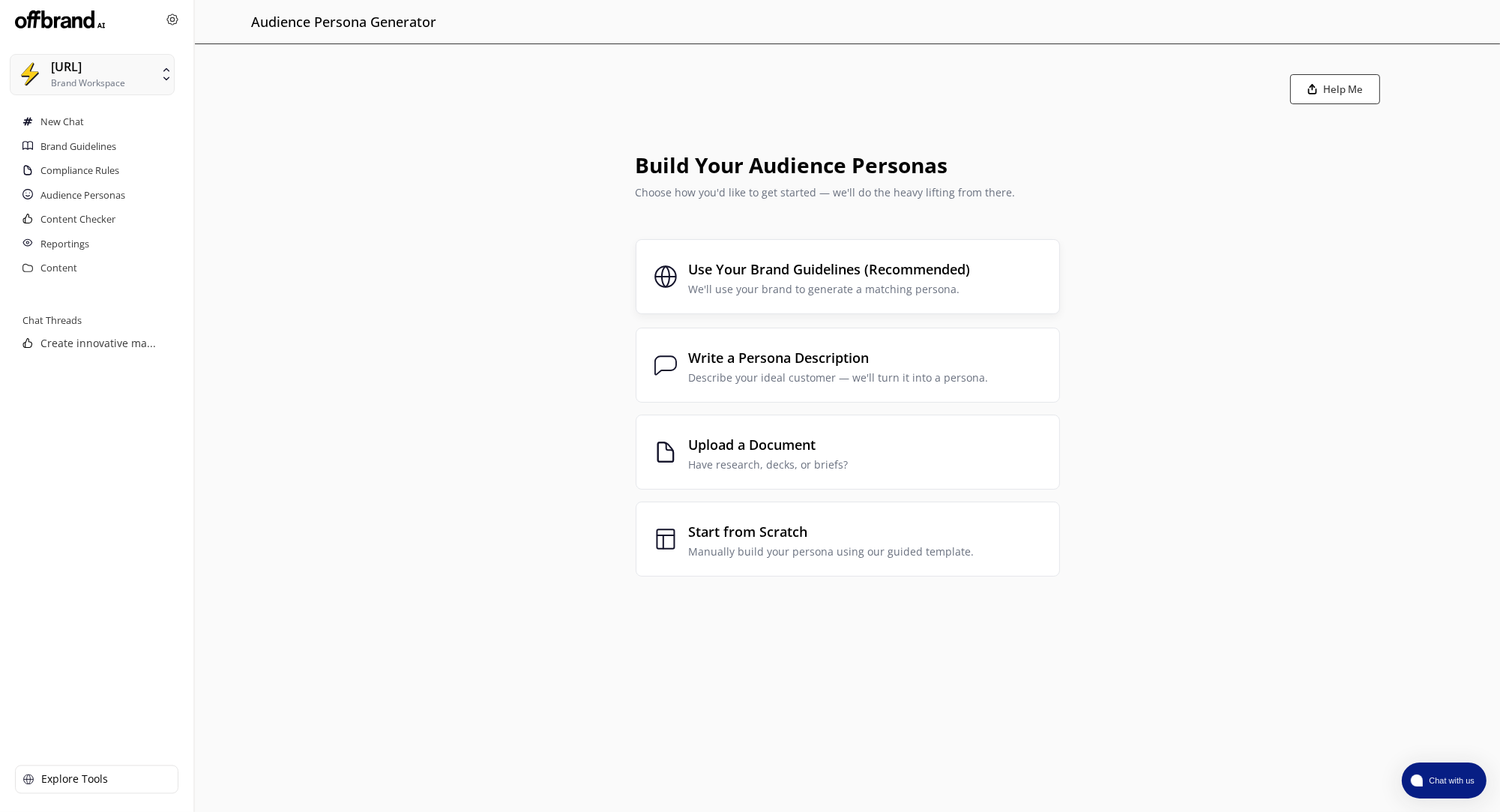
click at [817, 286] on p "We'll use your brand to generate a matching persona." at bounding box center [829, 289] width 282 height 12
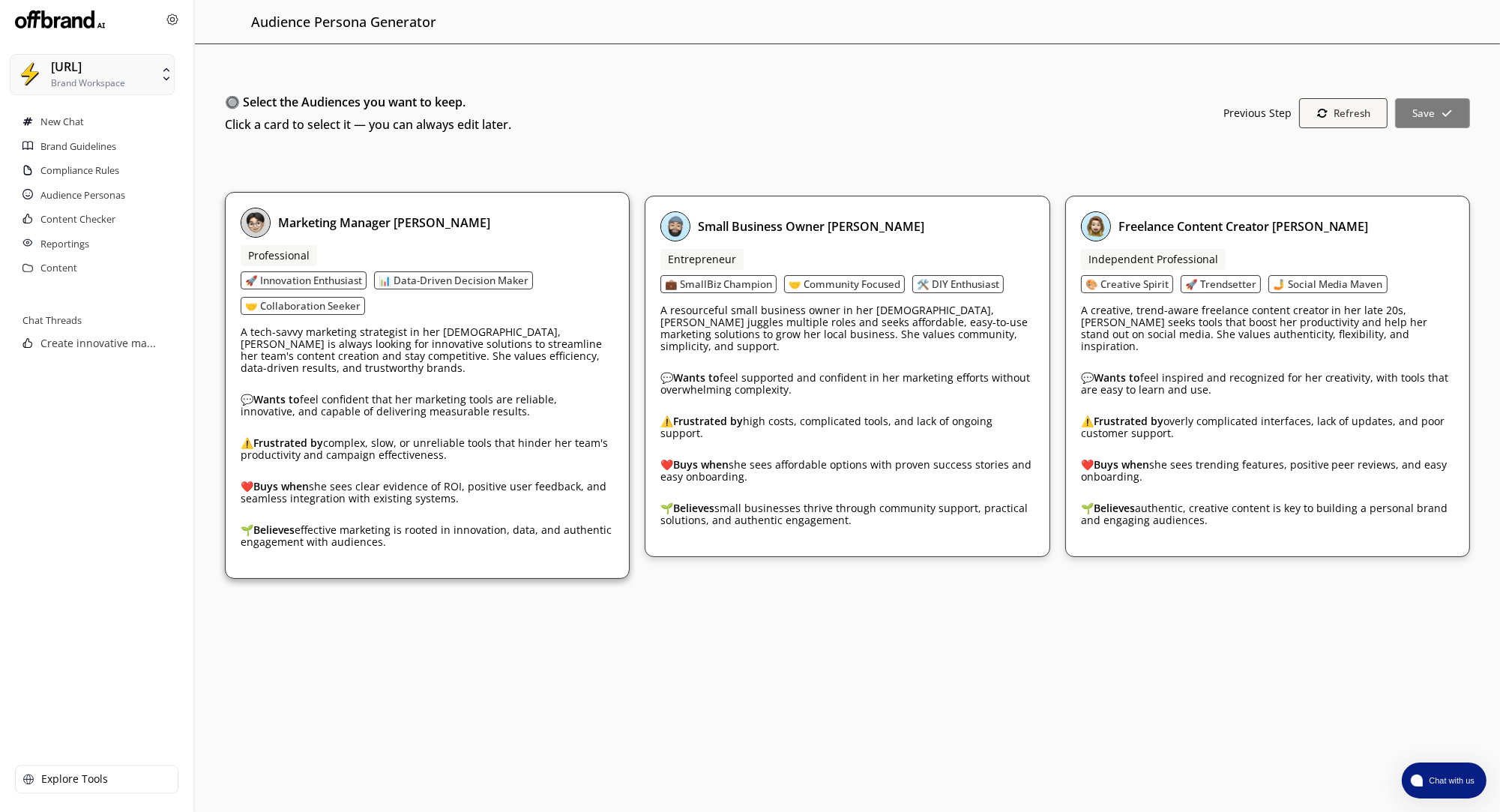
click at [411, 442] on div "A tech-savvy marketing strategist in her 40s, Mia is always looking for innovat…" at bounding box center [427, 443] width 374 height 241
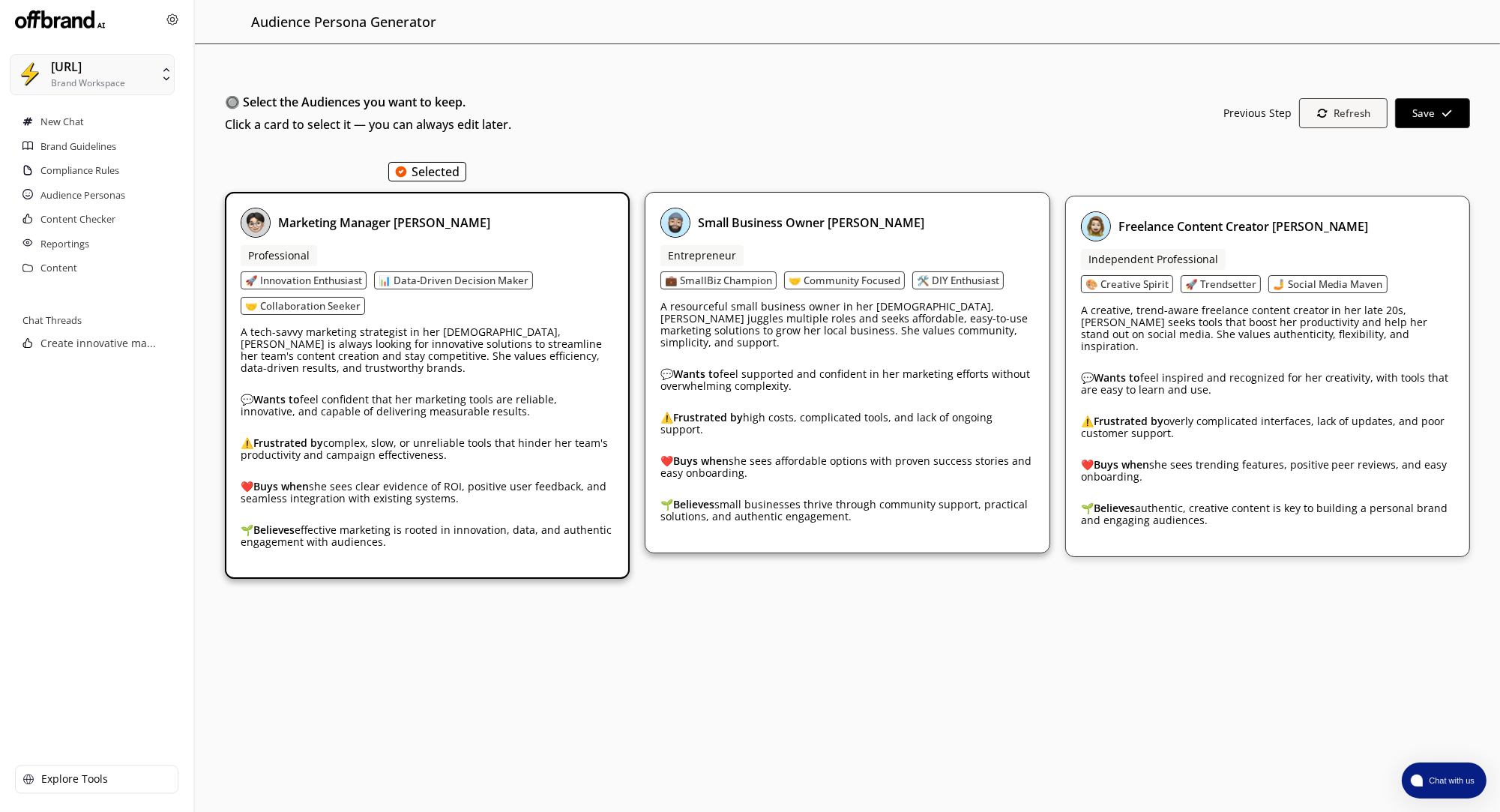
click at [766, 416] on div "⚠️ Frustrated by high costs, complicated tools, and lack of ongoing support." at bounding box center [848, 424] width 374 height 24
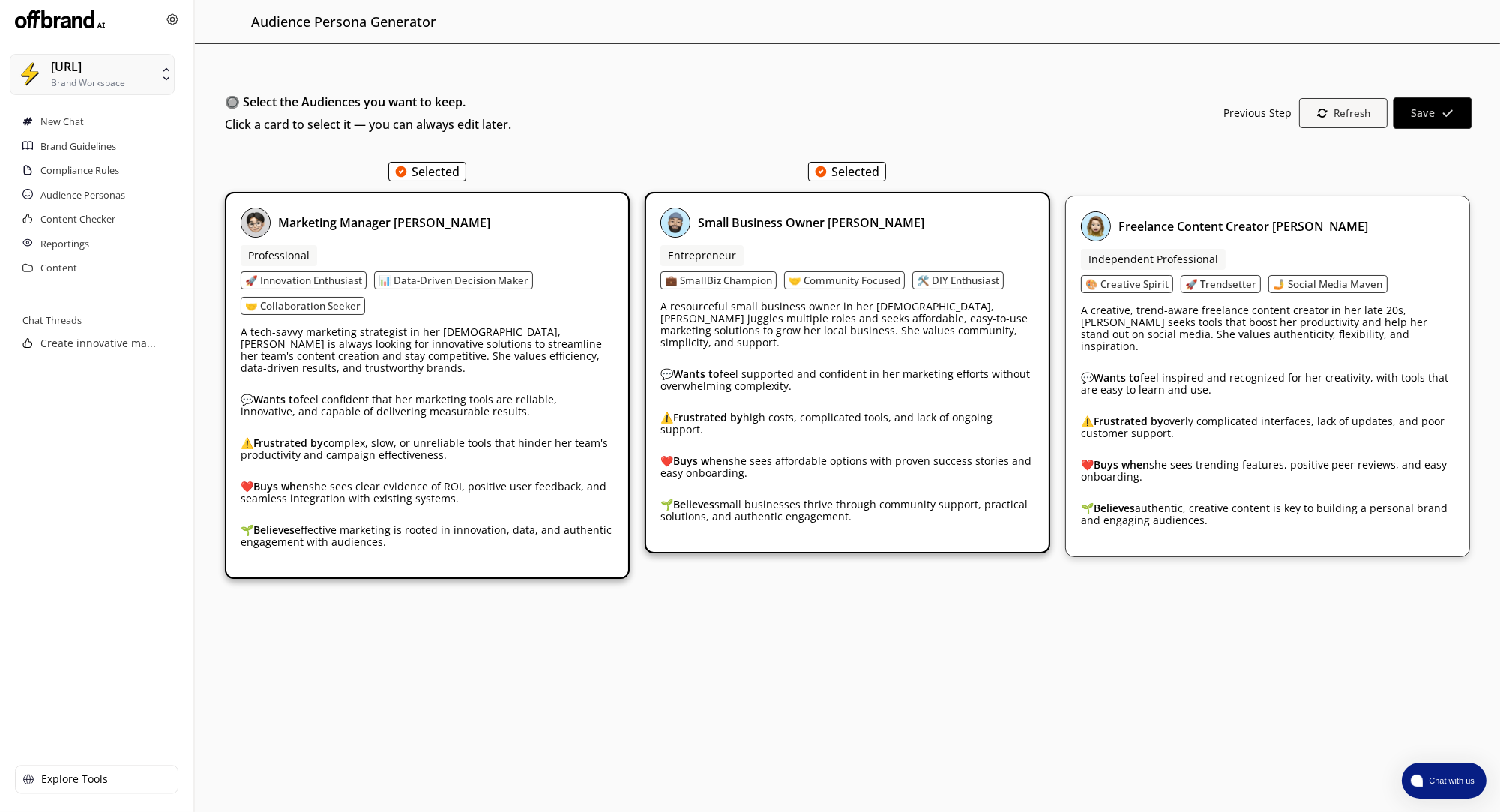
click at [1462, 112] on button "Save" at bounding box center [1433, 113] width 78 height 32
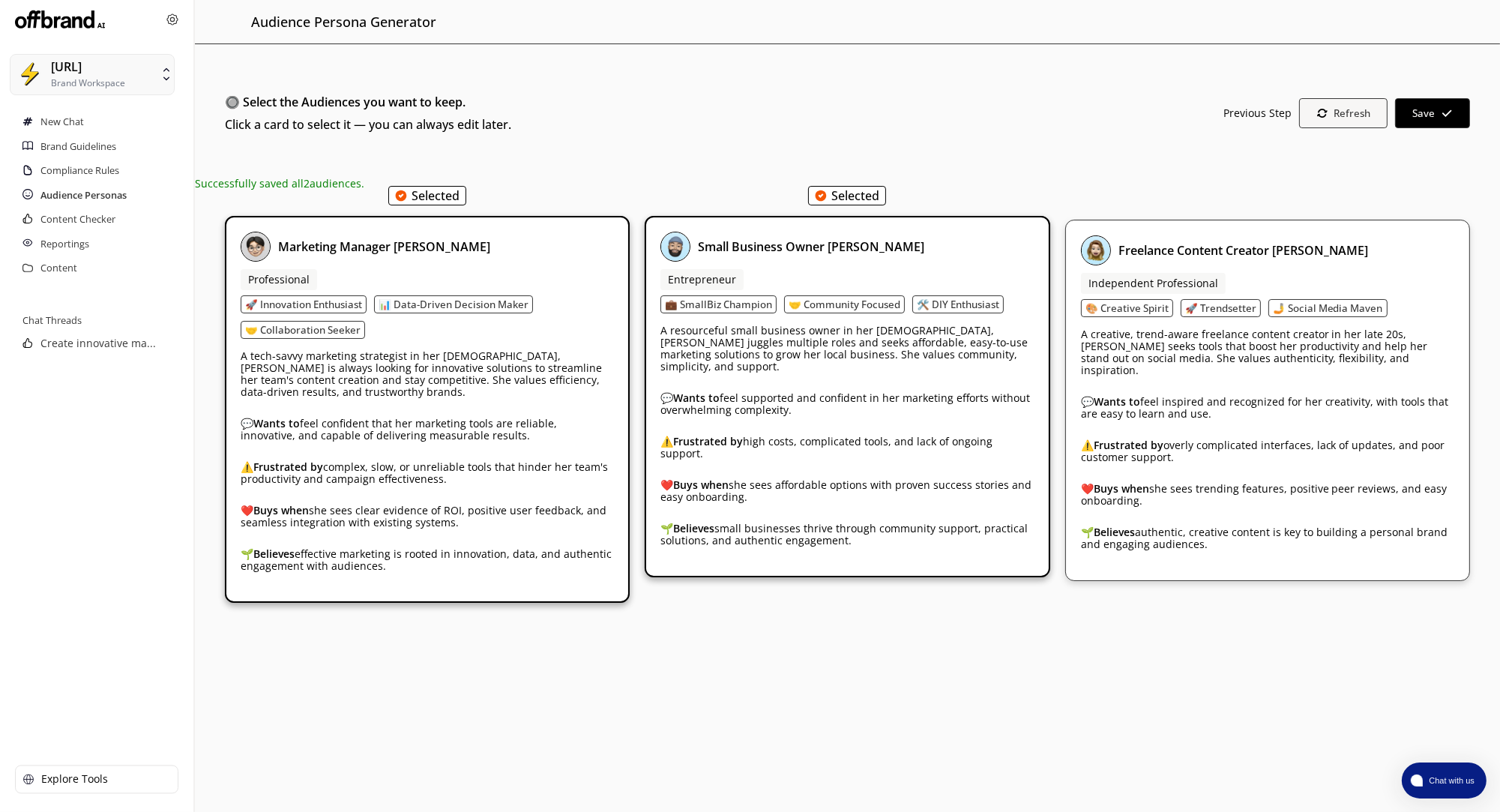
click at [86, 193] on h2 "Audience Personas" at bounding box center [83, 196] width 87 height 24
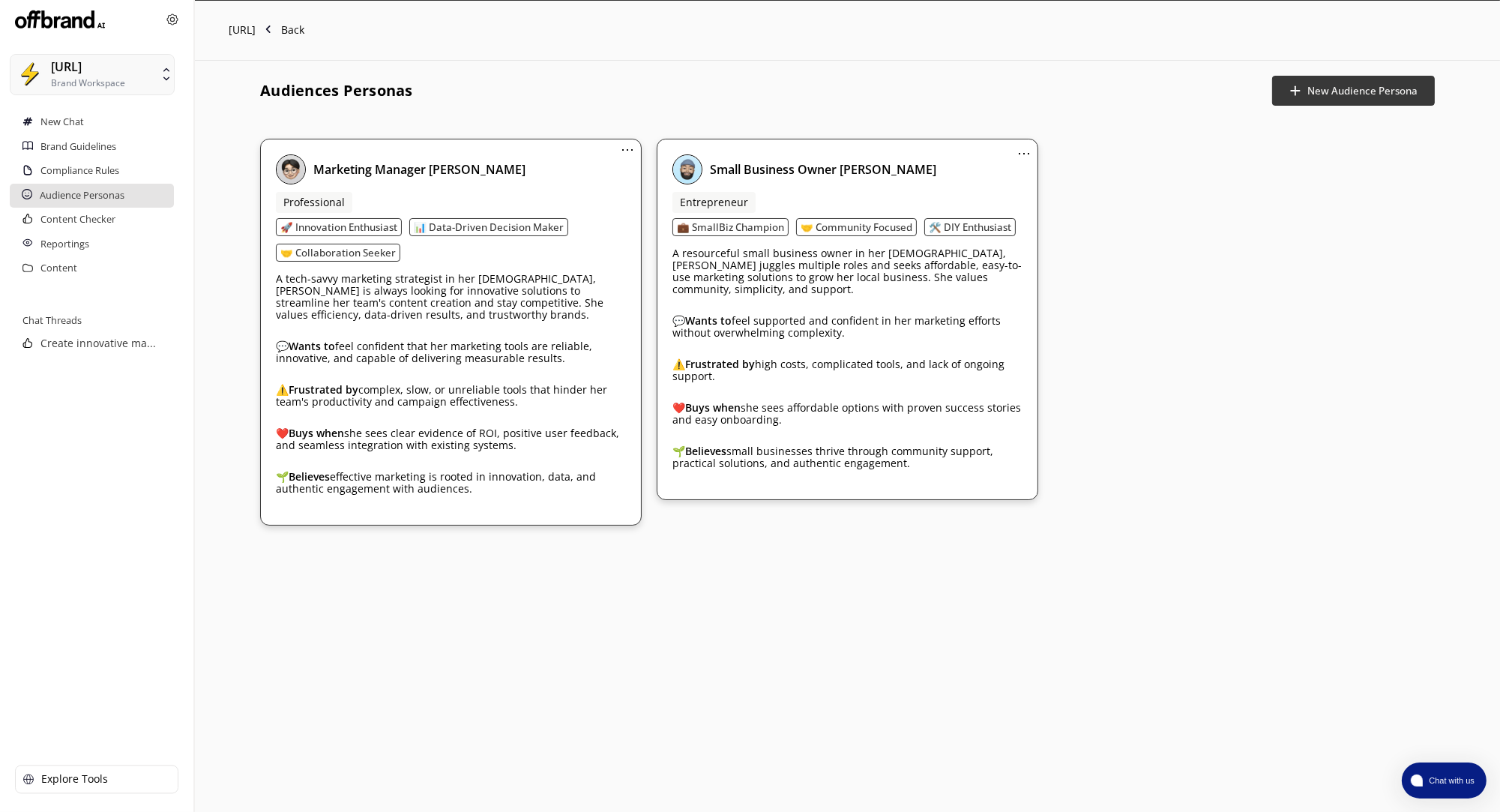
click at [625, 150] on span "⋯" at bounding box center [627, 149] width 14 height 18
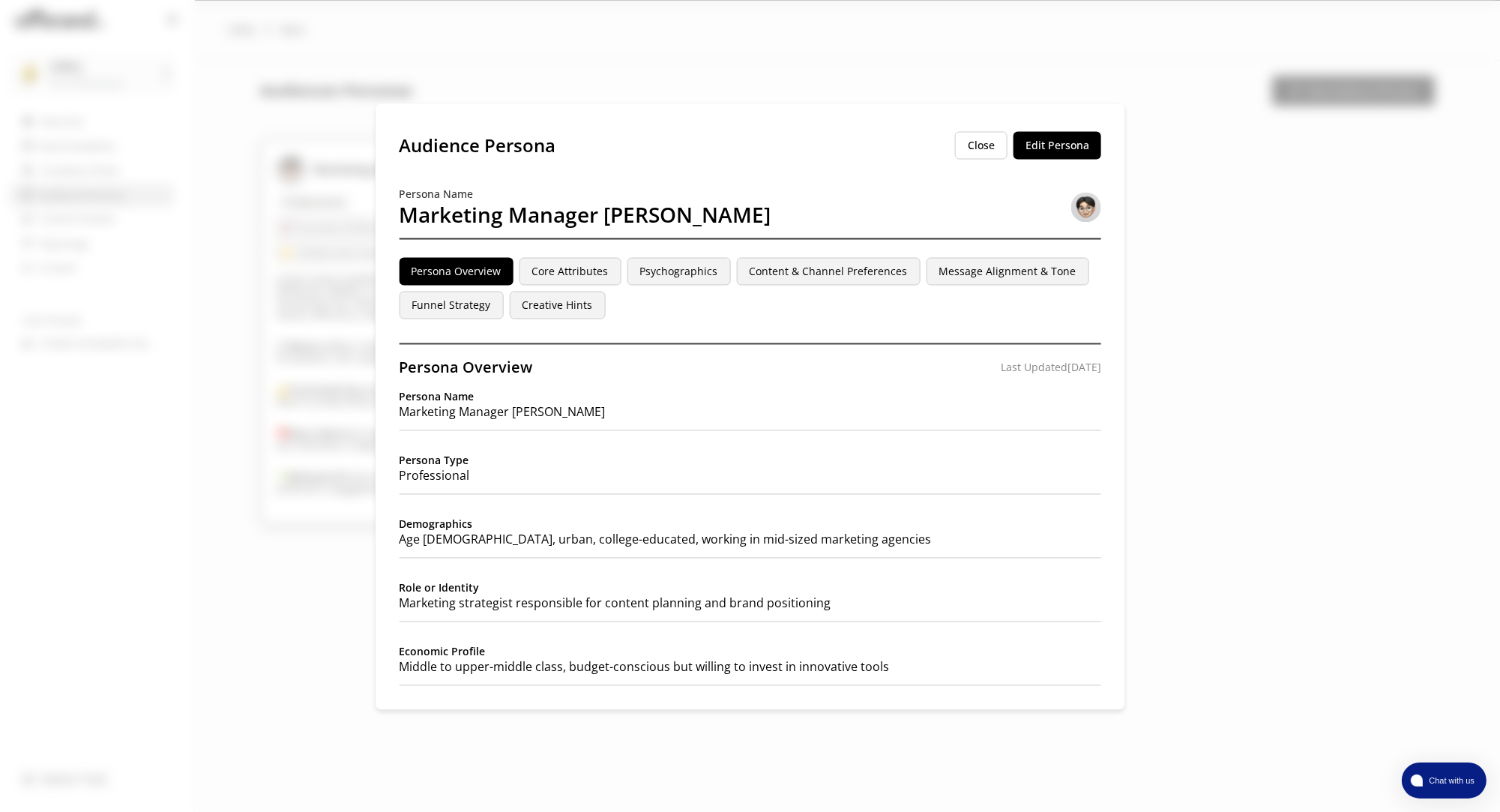
click at [562, 276] on button "Core Attributes" at bounding box center [570, 271] width 102 height 27
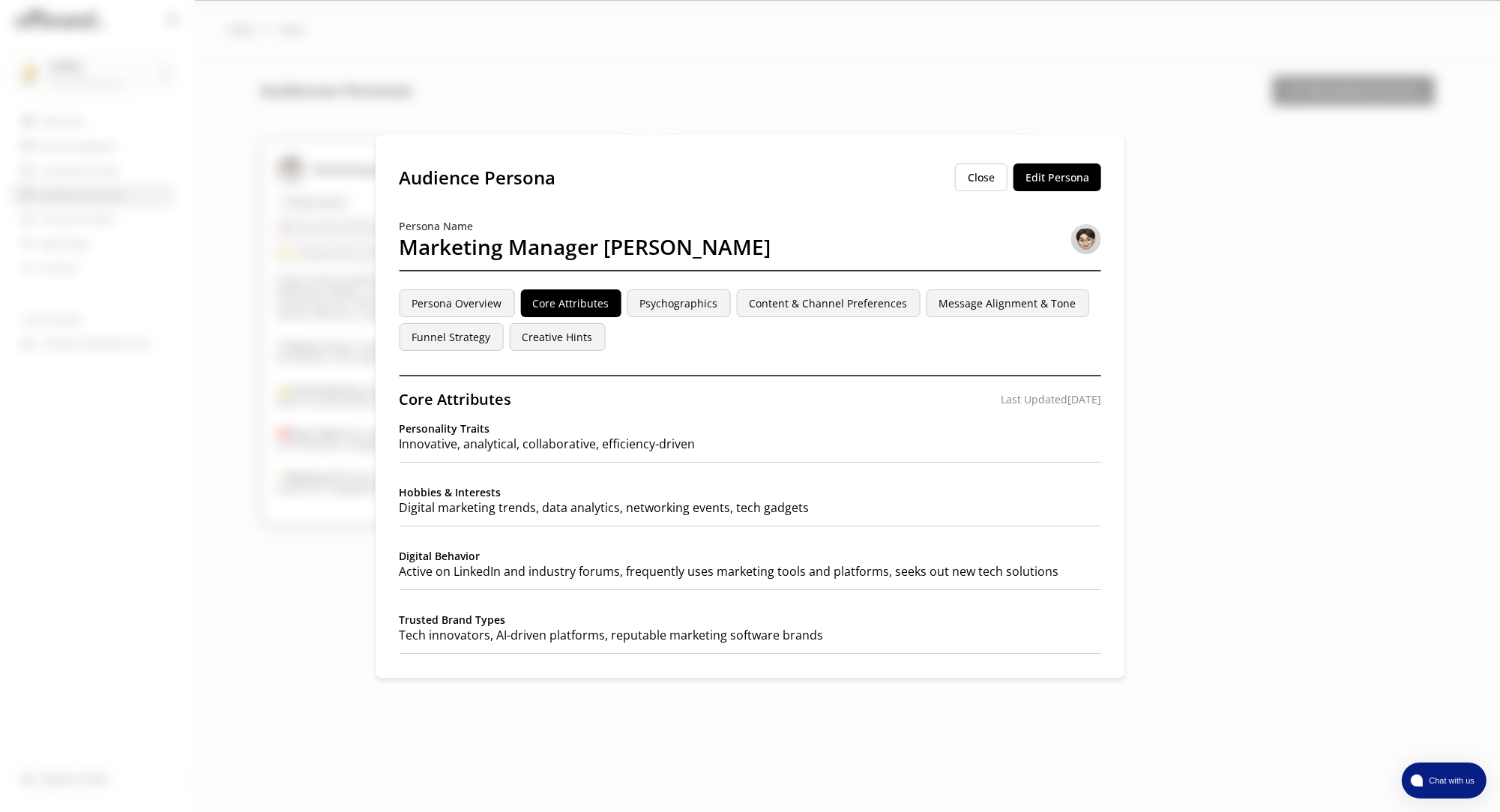
click at [697, 303] on button "Psychographics" at bounding box center [679, 303] width 104 height 27
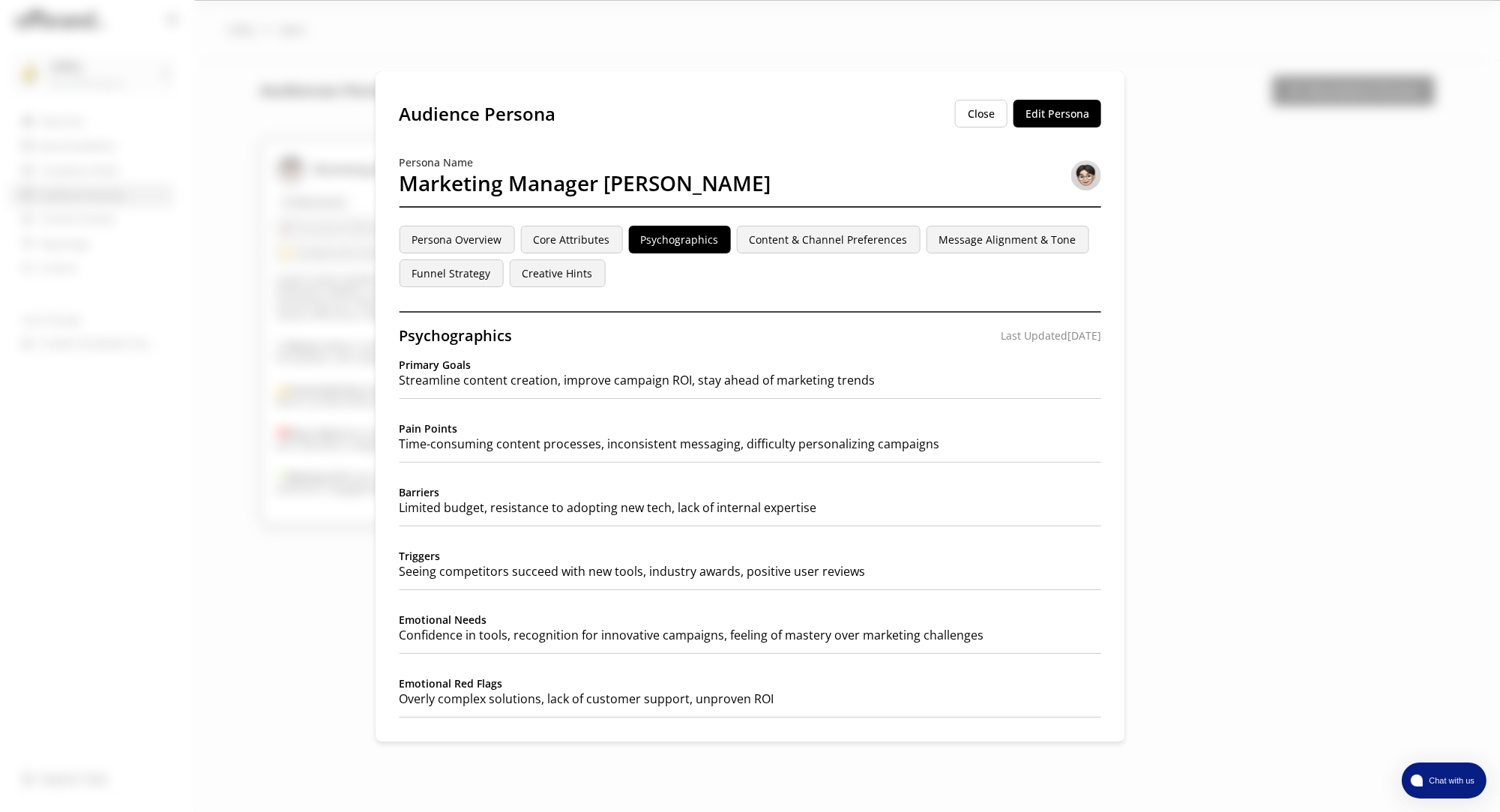
click at [816, 245] on button "Content & Channel Preferences" at bounding box center [828, 240] width 184 height 27
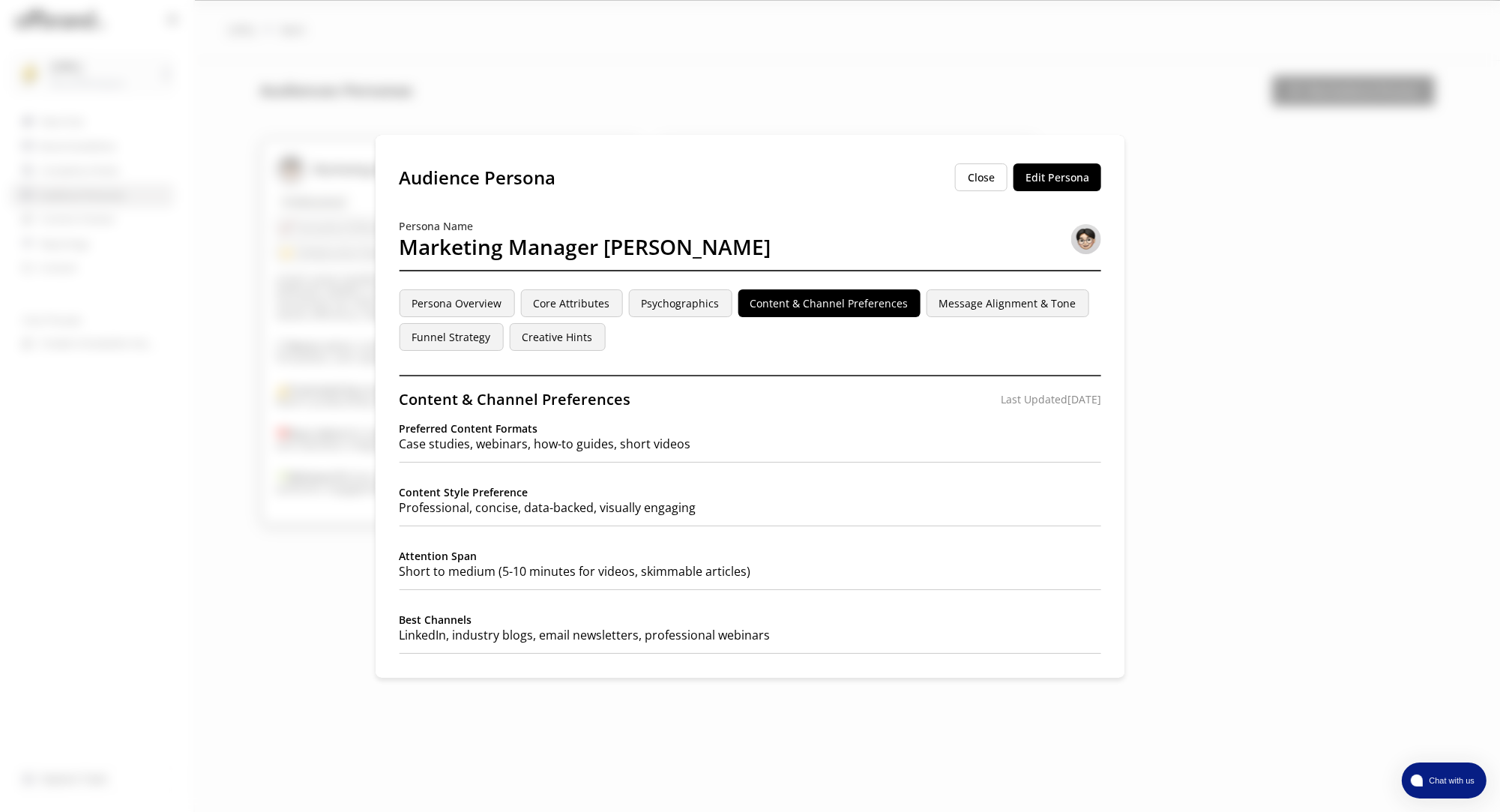
click at [996, 308] on button "Message Alignment & Tone" at bounding box center [1007, 303] width 163 height 27
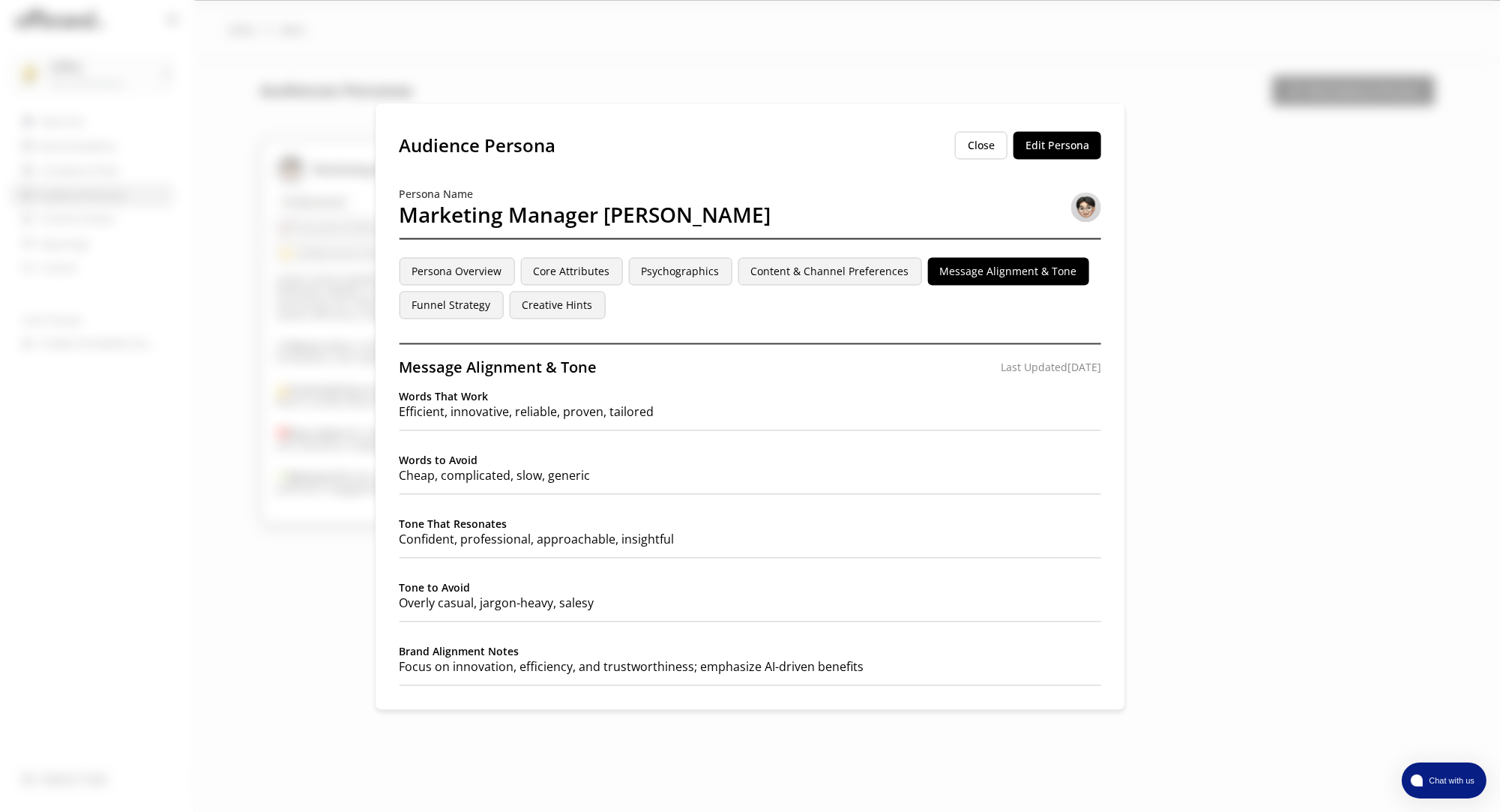
click at [986, 156] on button "Close" at bounding box center [981, 146] width 53 height 27
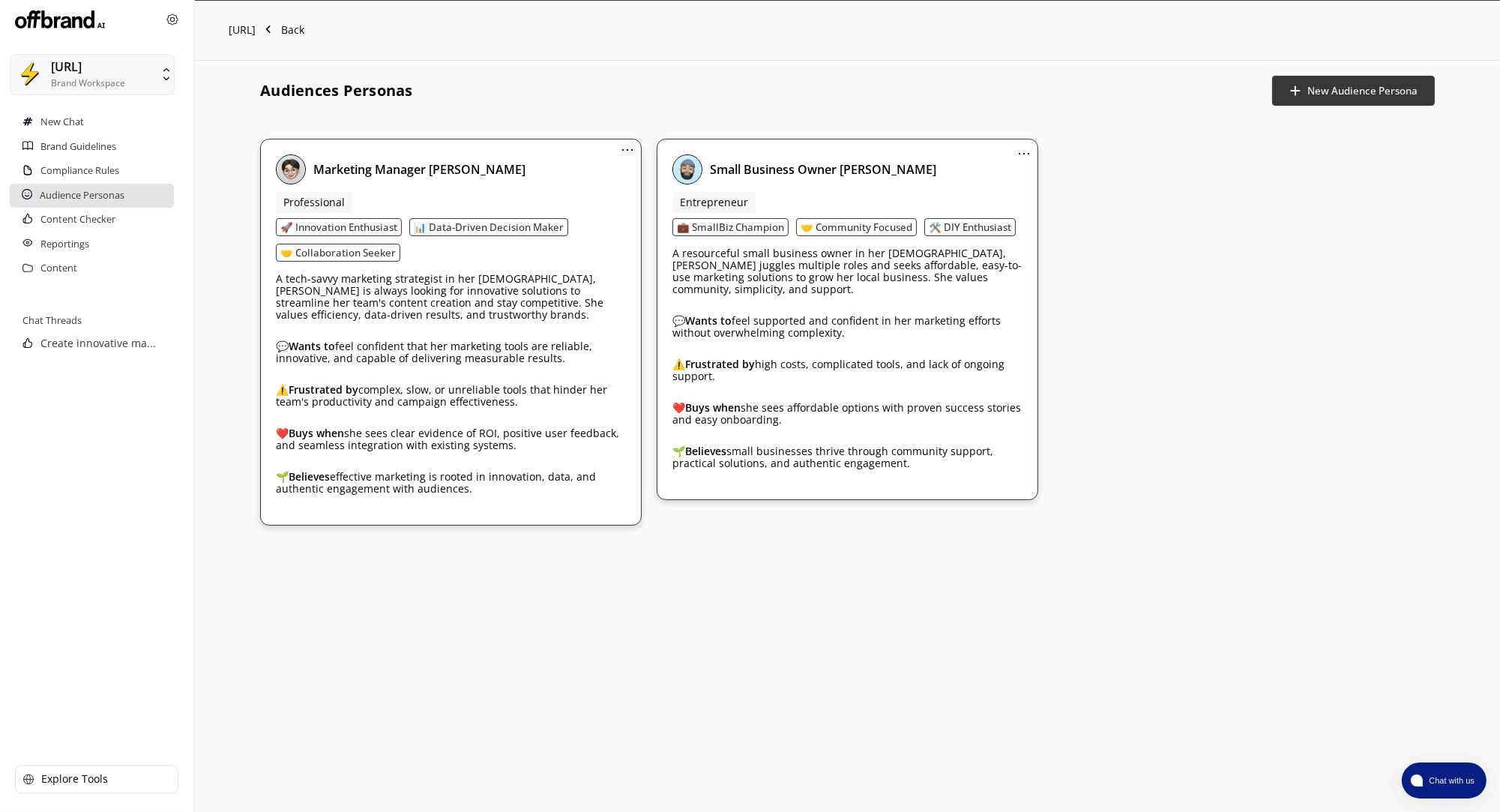
click at [621, 155] on span "⋯" at bounding box center [627, 149] width 14 height 18
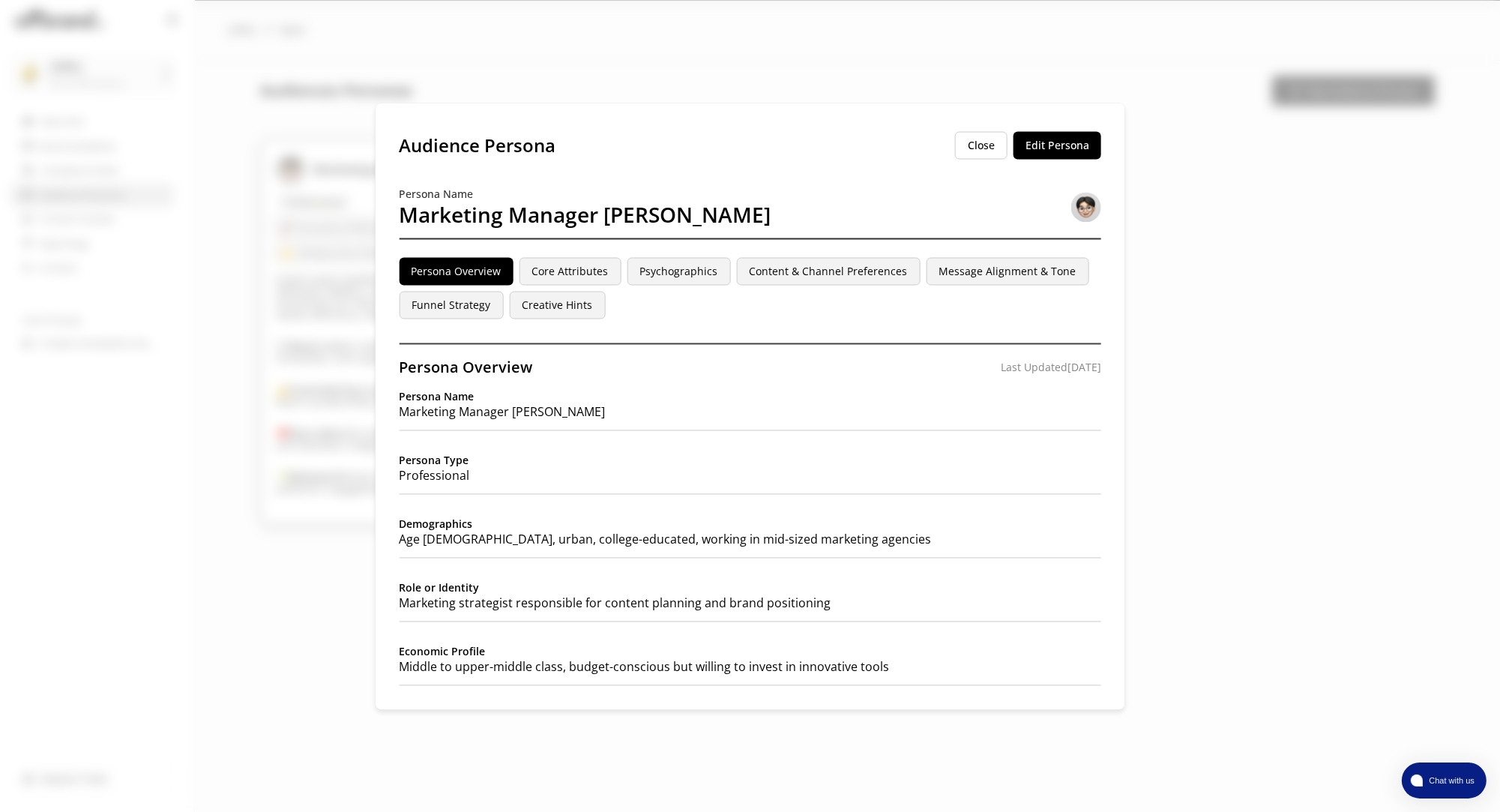
click at [672, 287] on div "Persona Overview Core Attributes Psychographics Content & Channel Preferences M…" at bounding box center [750, 287] width 703 height 61
click at [671, 283] on button "Psychographics" at bounding box center [679, 271] width 104 height 27
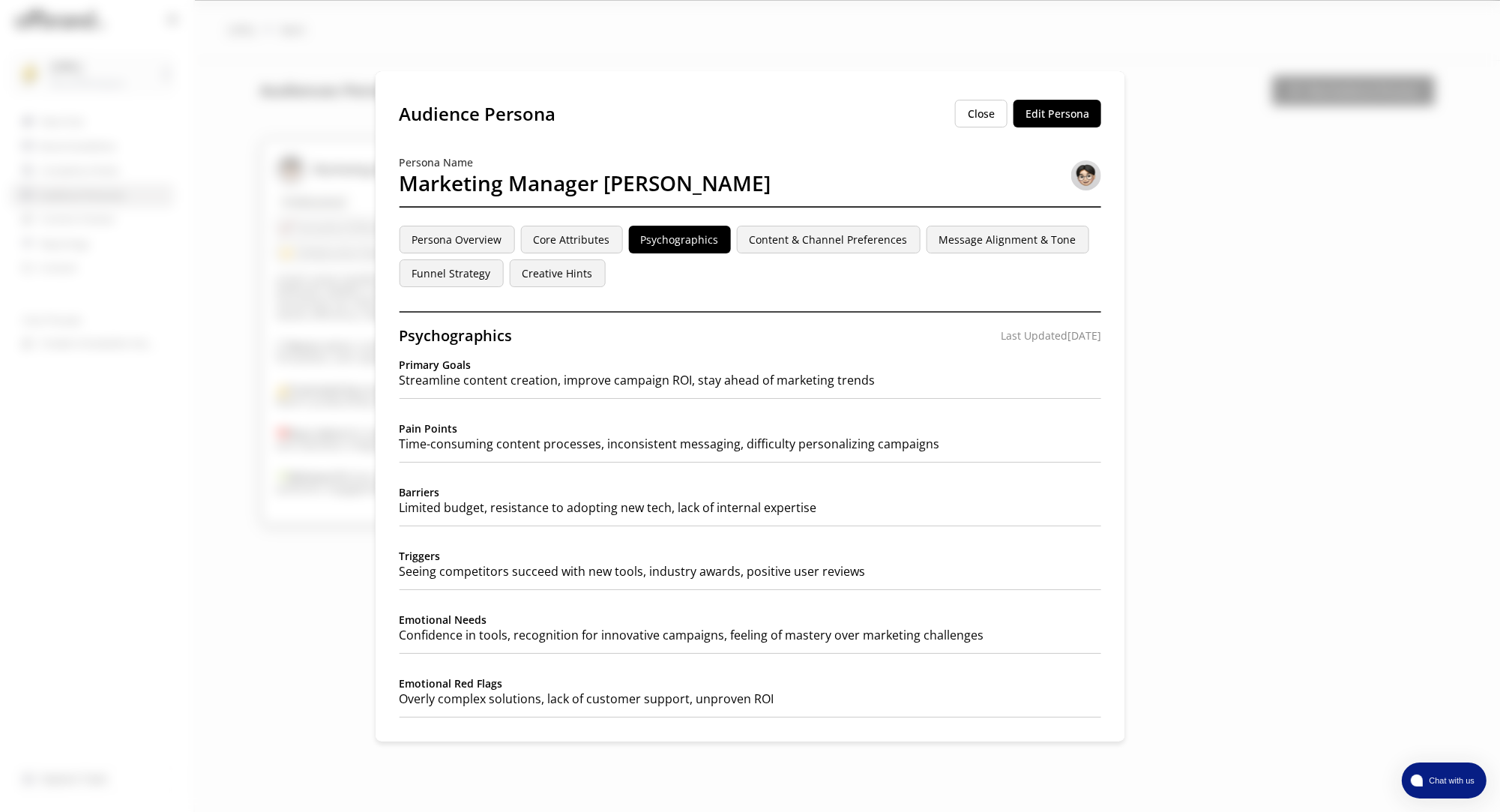
click at [975, 127] on button "Close" at bounding box center [981, 113] width 53 height 27
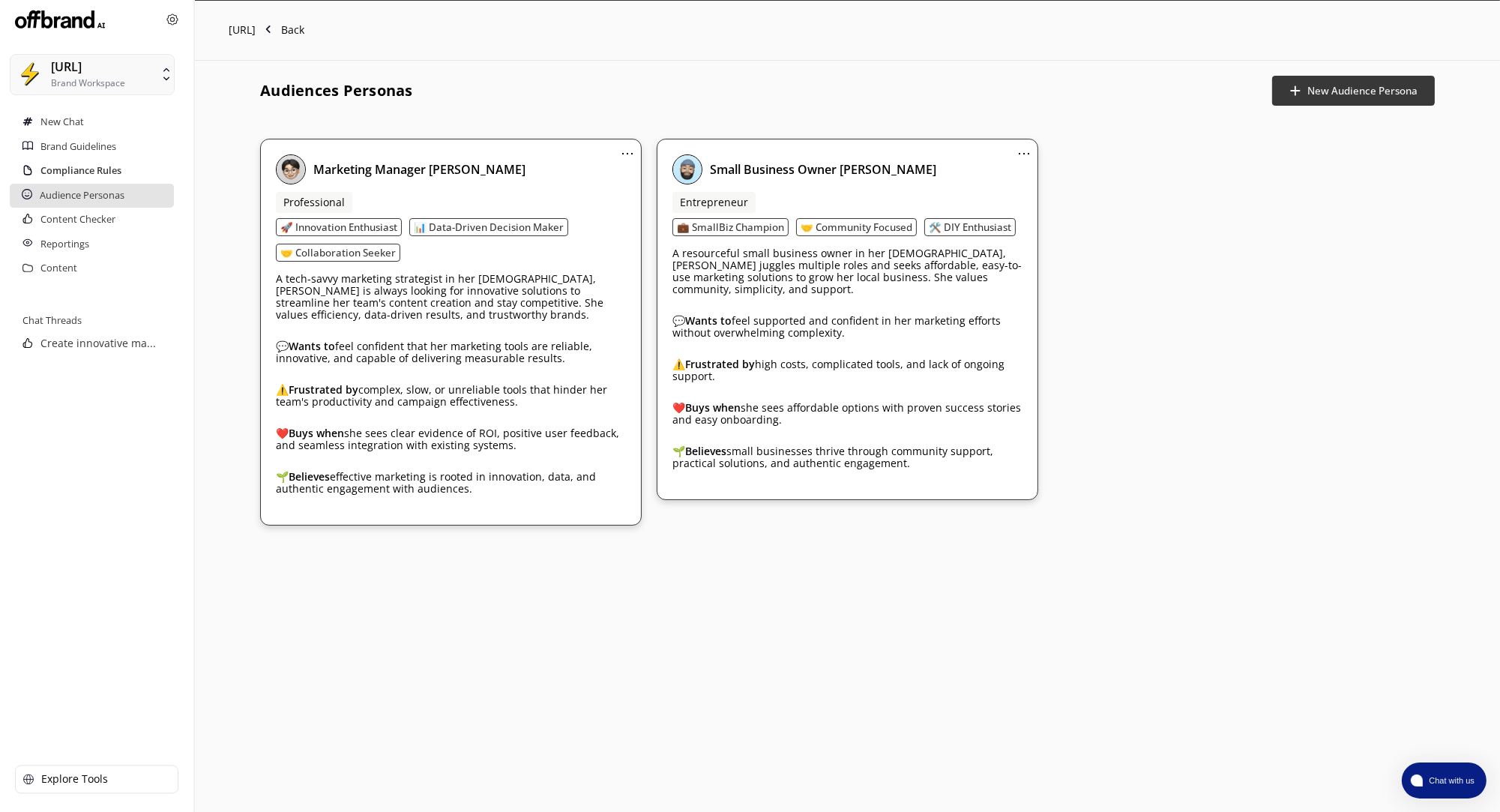
click at [67, 171] on h2 "Compliance Rules" at bounding box center [80, 170] width 81 height 24
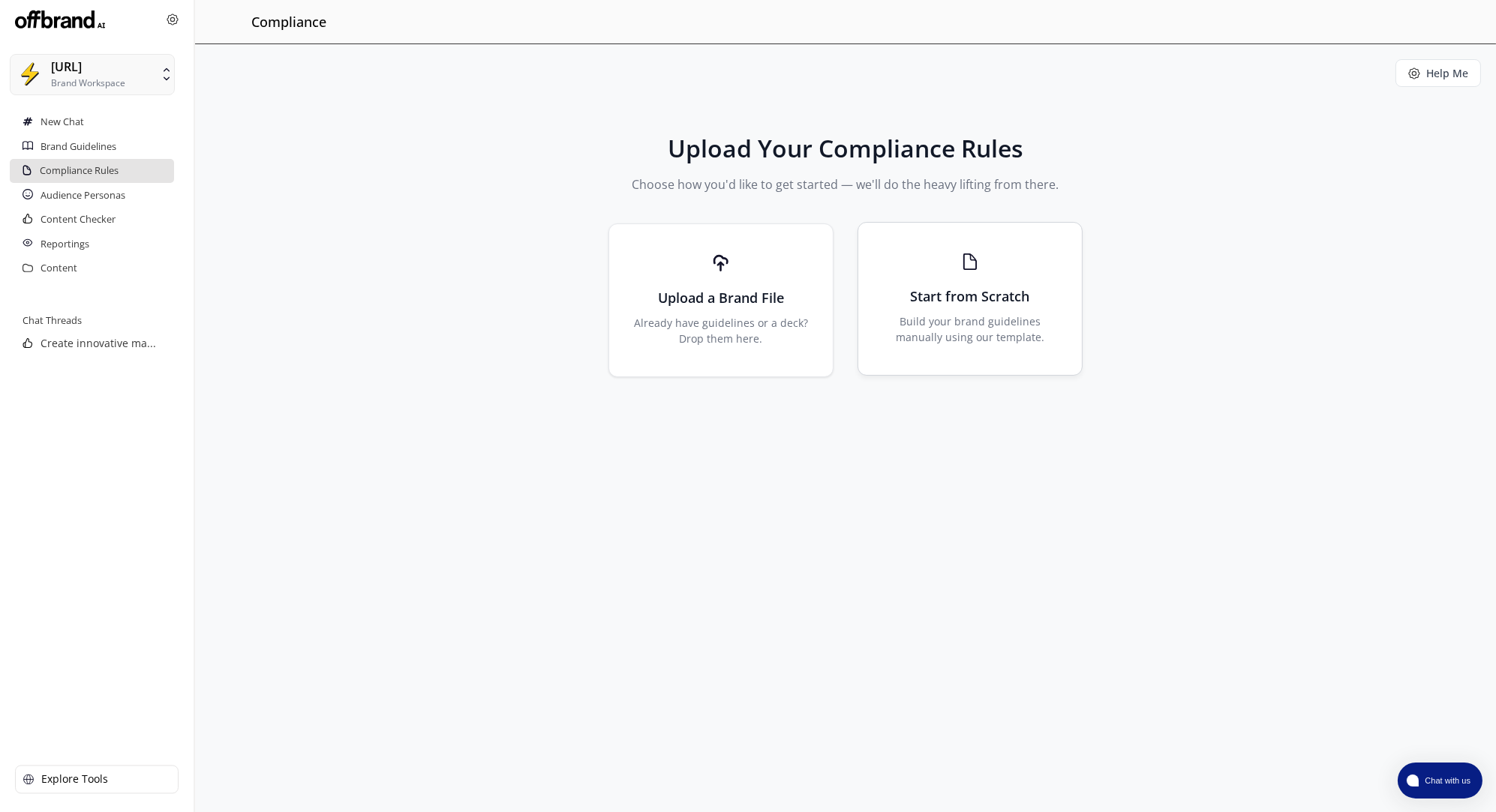
click at [1032, 313] on p "Build your brand guidelines manually using our template." at bounding box center [970, 329] width 188 height 32
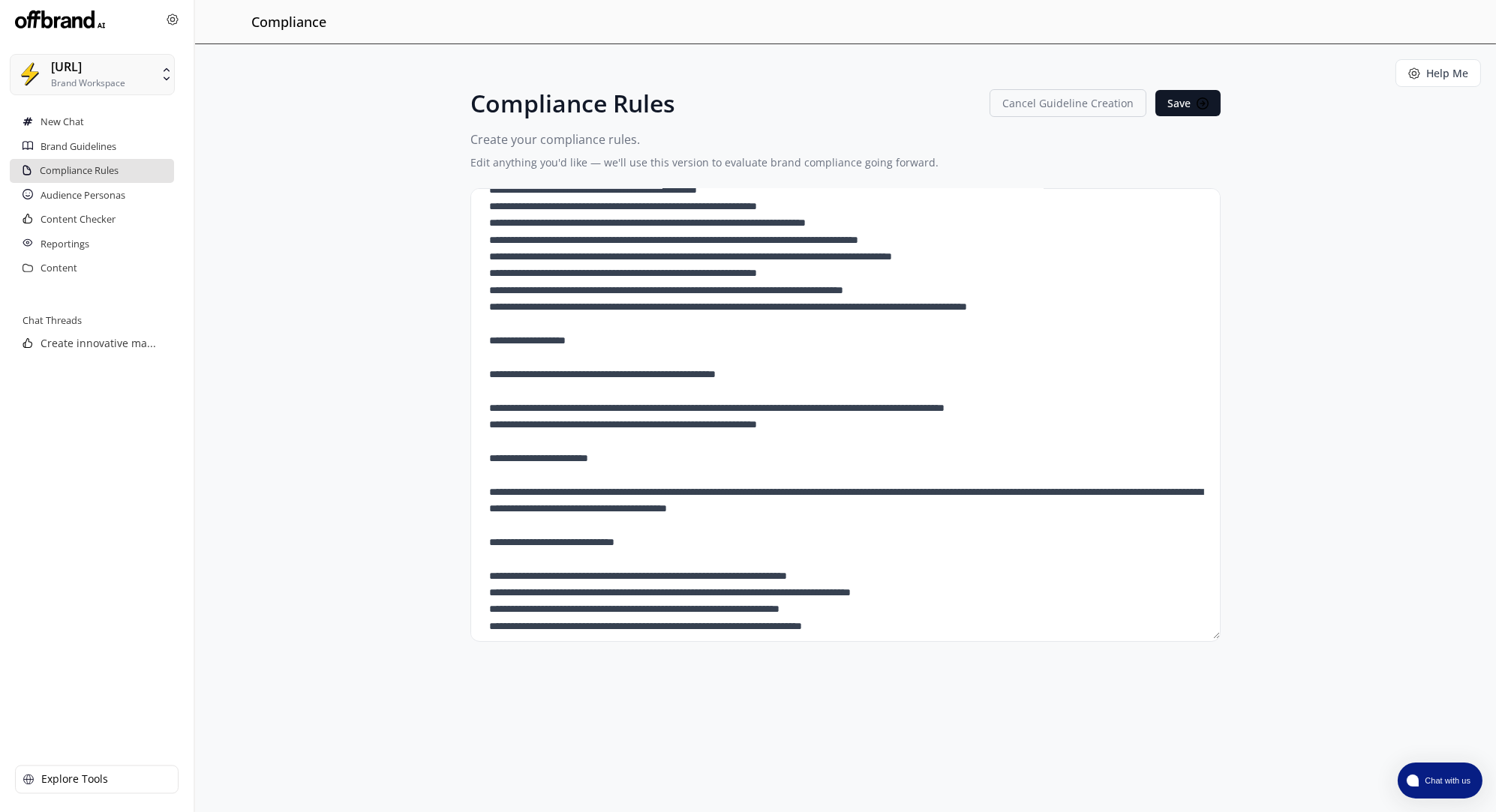
scroll to position [114, 0]
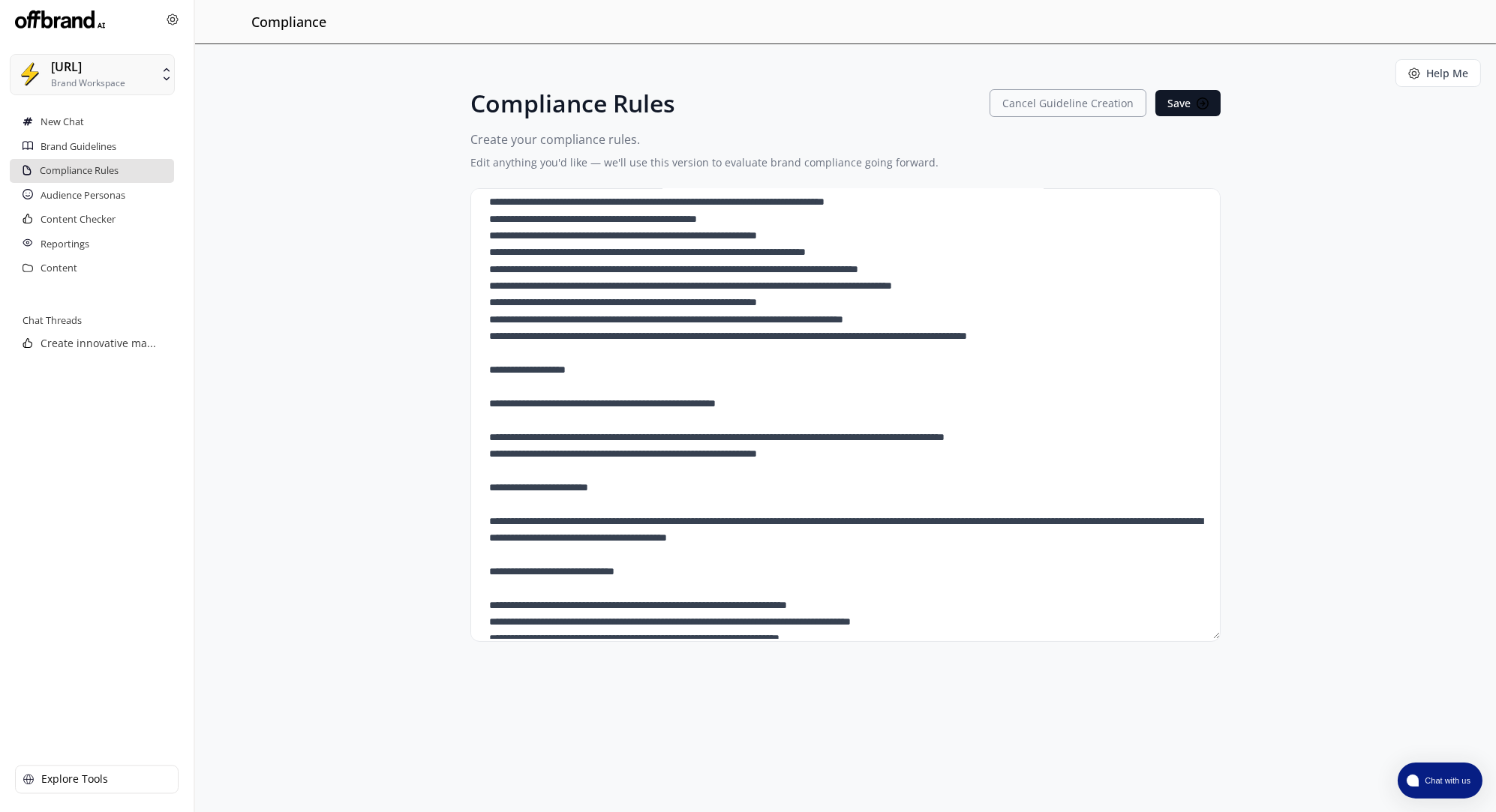
click at [1056, 104] on button "Cancel Guideline Creation" at bounding box center [1068, 103] width 157 height 27
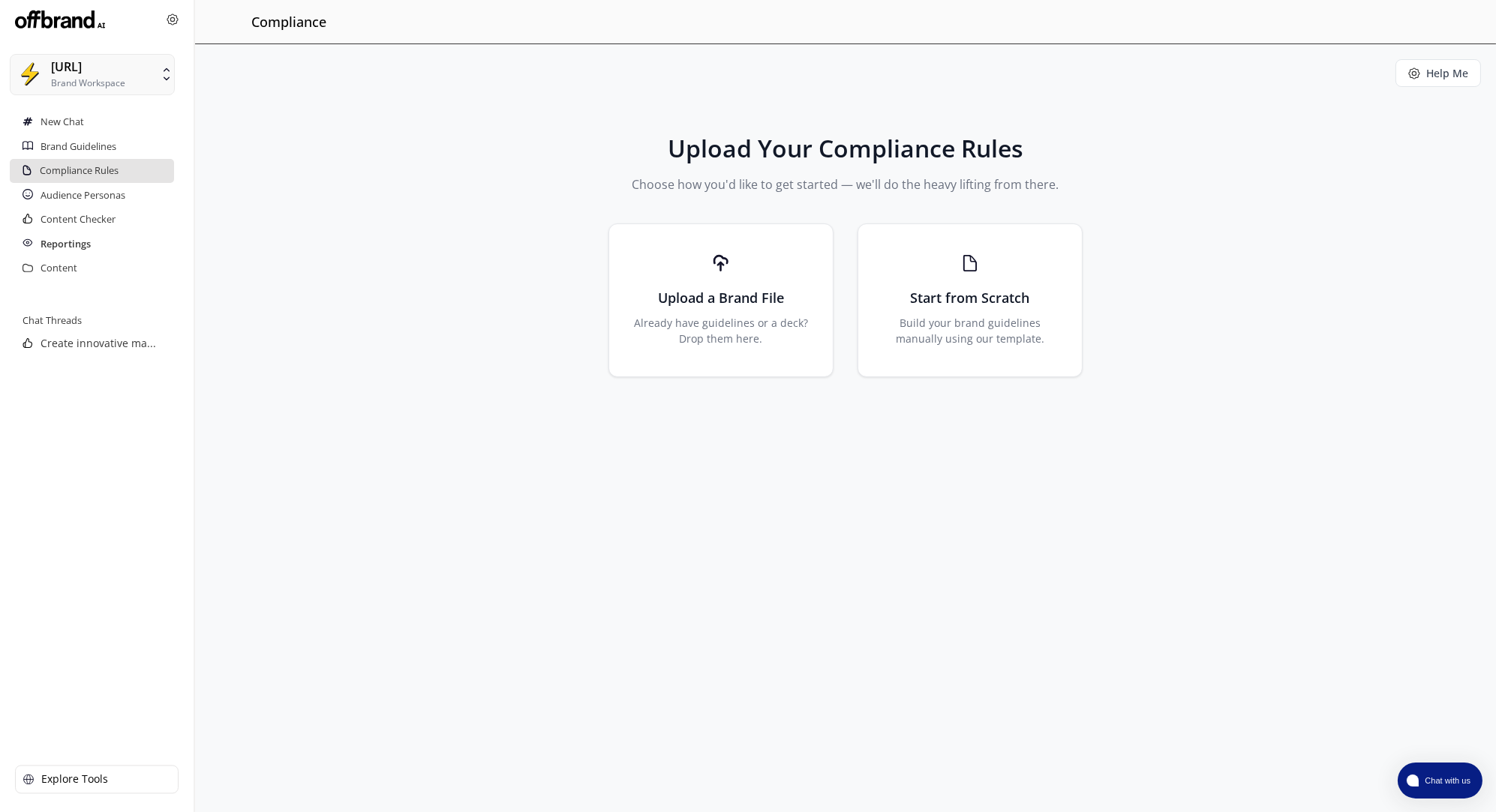
click at [83, 237] on h2 "Reportings" at bounding box center [65, 244] width 50 height 24
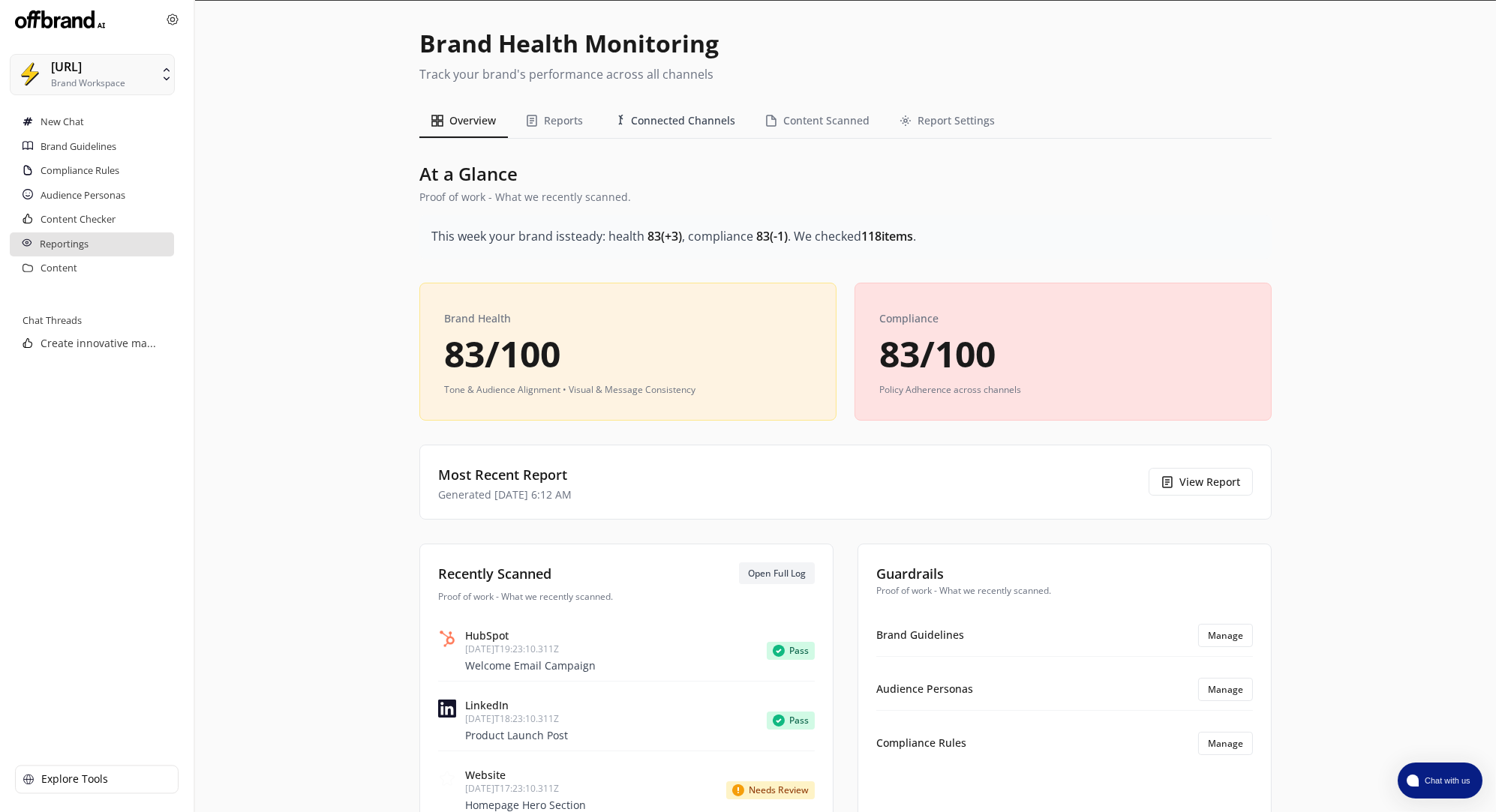
click at [705, 127] on button "Connected Channels" at bounding box center [674, 120] width 146 height 34
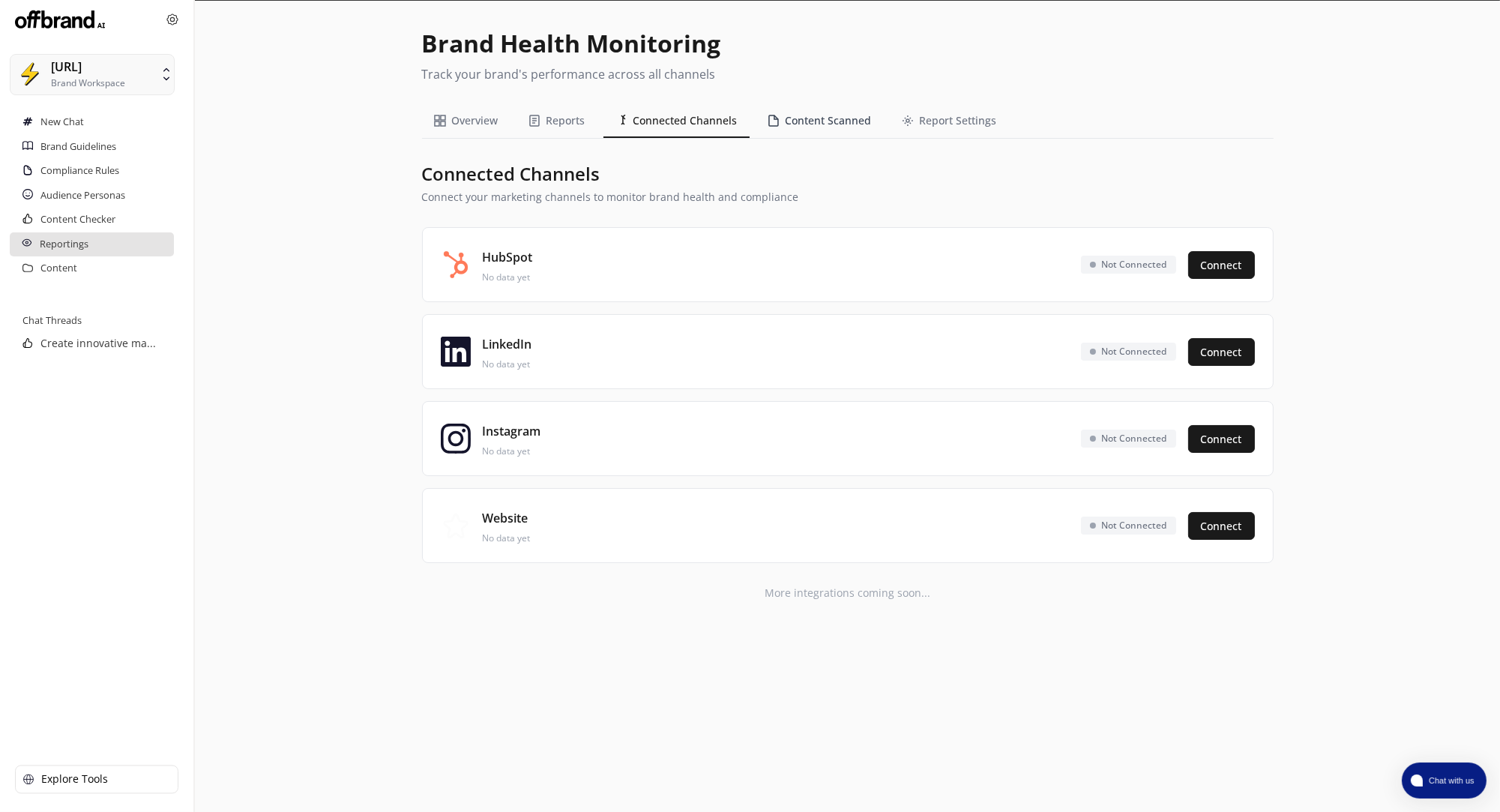
click at [826, 128] on button "Content Scanned" at bounding box center [819, 120] width 128 height 34
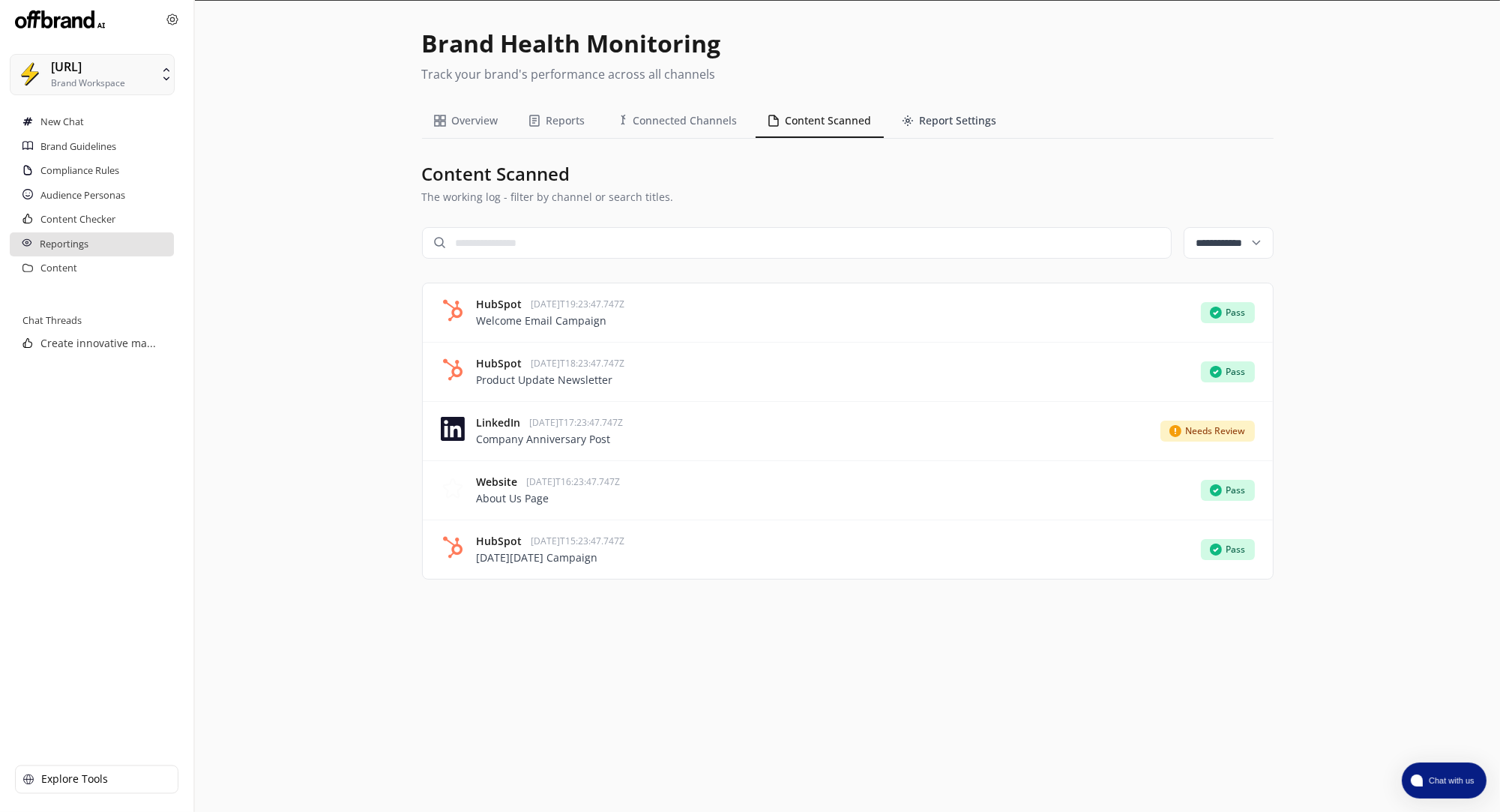
click at [930, 121] on button "Report Settings" at bounding box center [950, 120] width 119 height 34
select select "******"
select select "********"
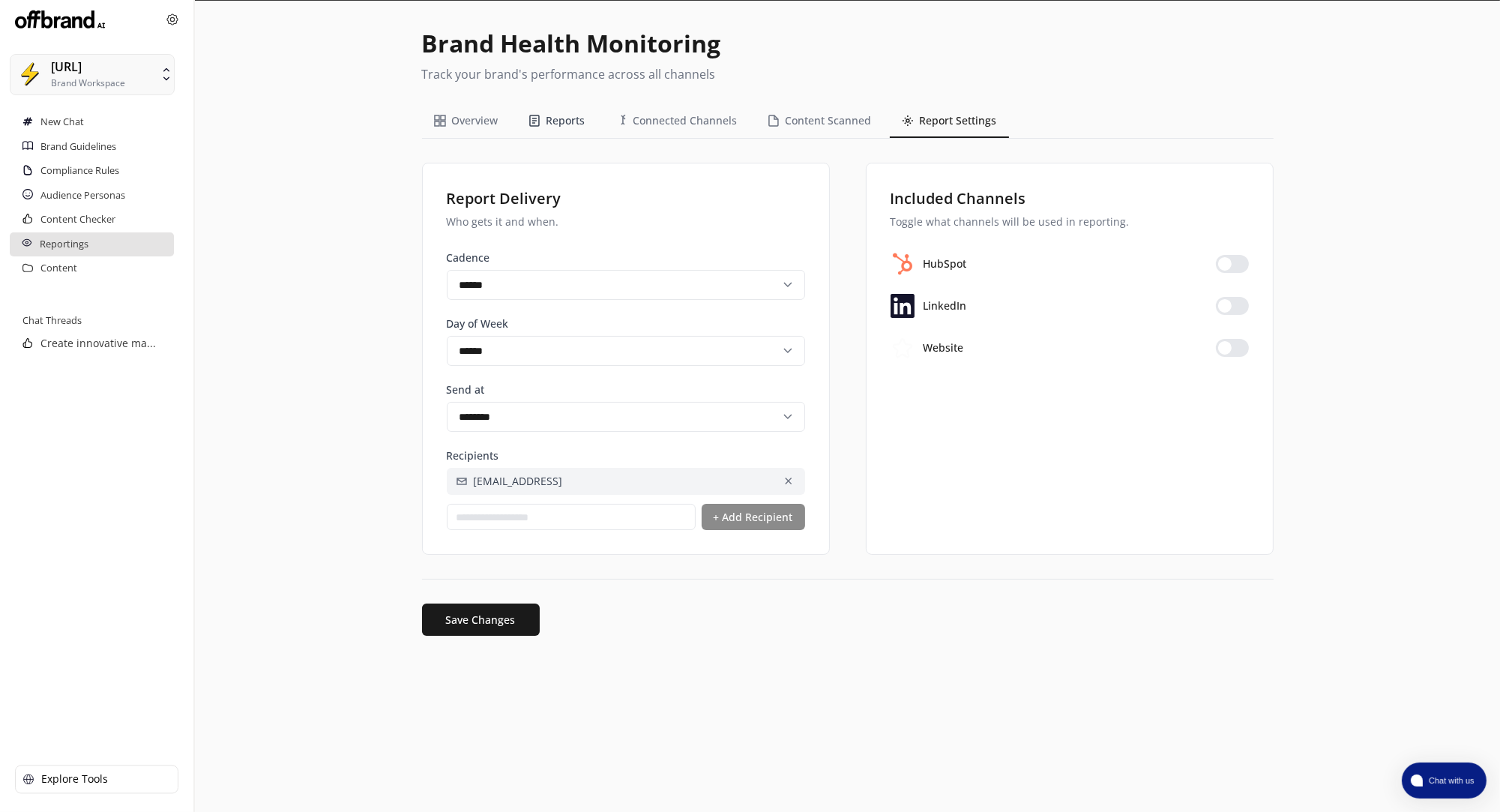
click at [575, 126] on button "Reports" at bounding box center [557, 120] width 81 height 34
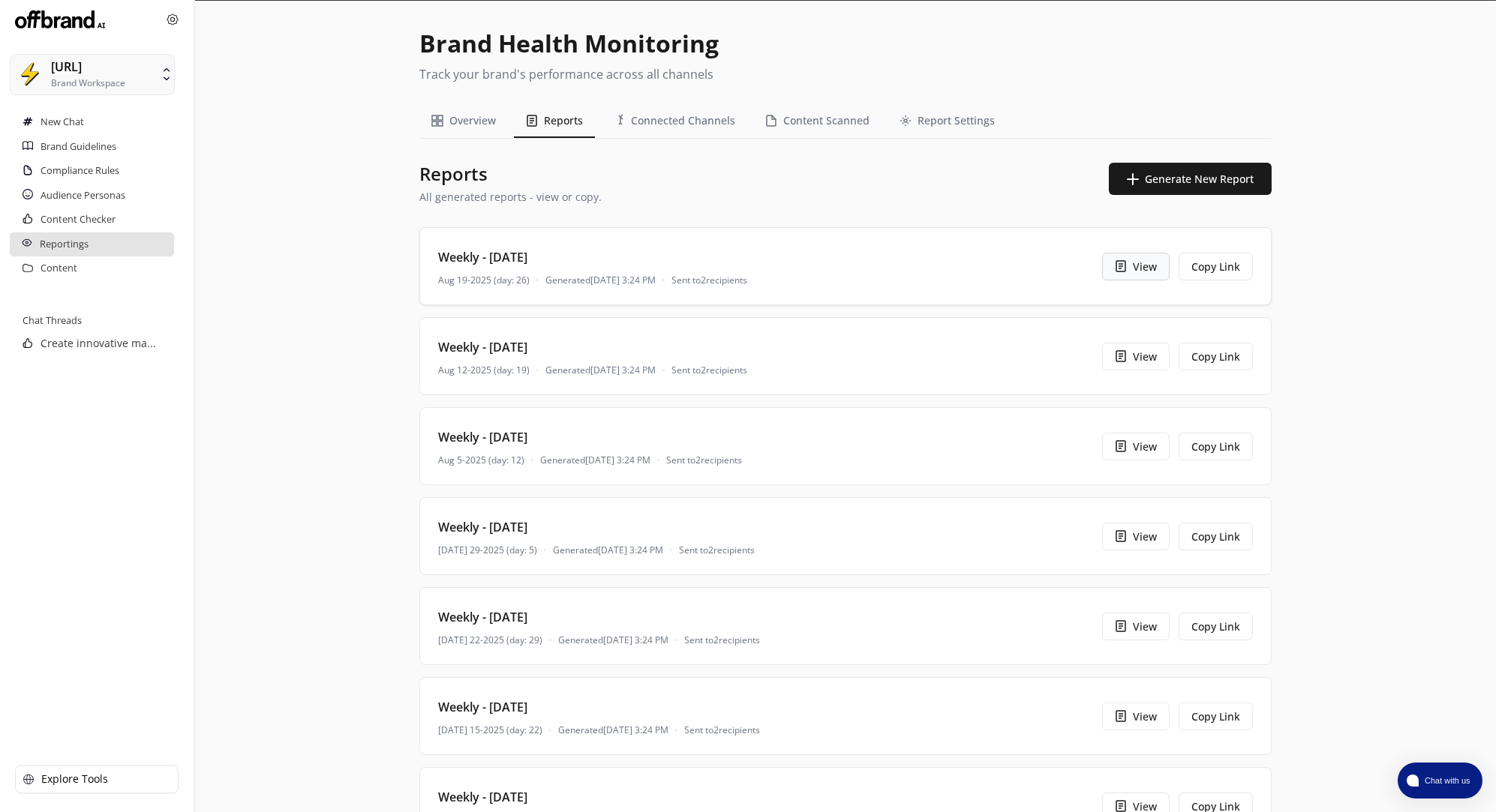
click at [1149, 272] on button "View" at bounding box center [1136, 266] width 67 height 27
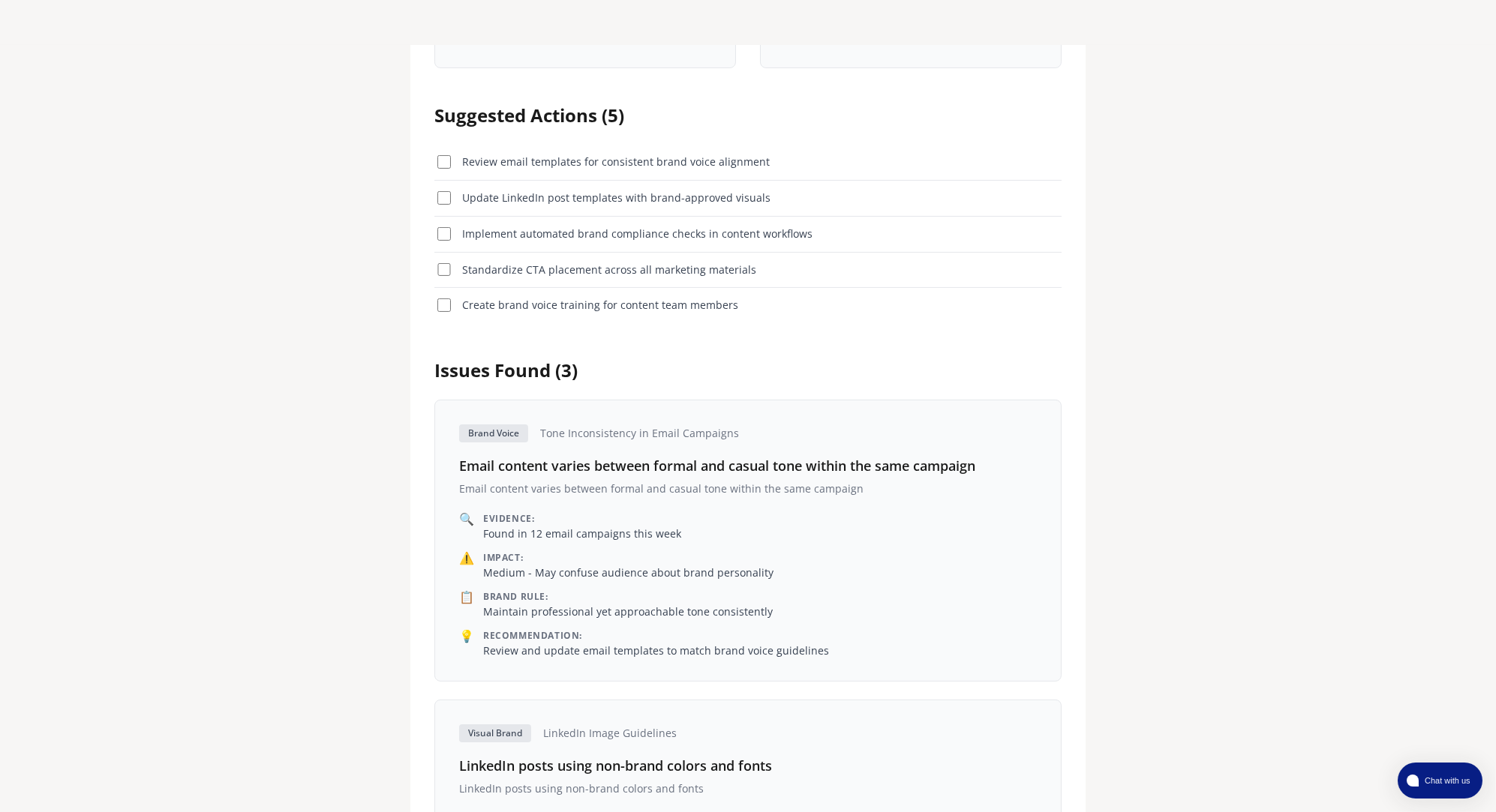
scroll to position [1393, 0]
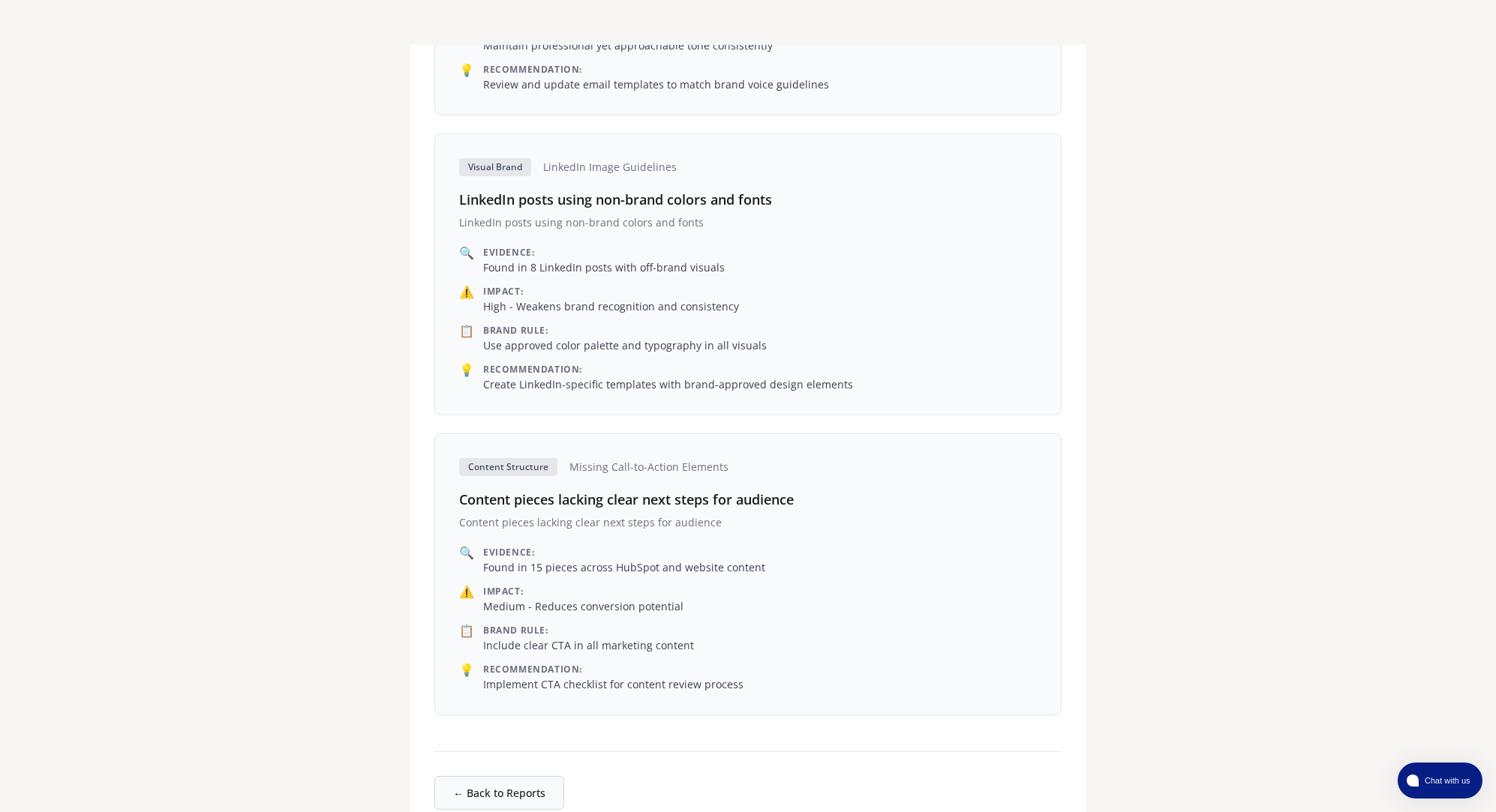
click at [526, 776] on button "← Back to Reports" at bounding box center [499, 793] width 129 height 34
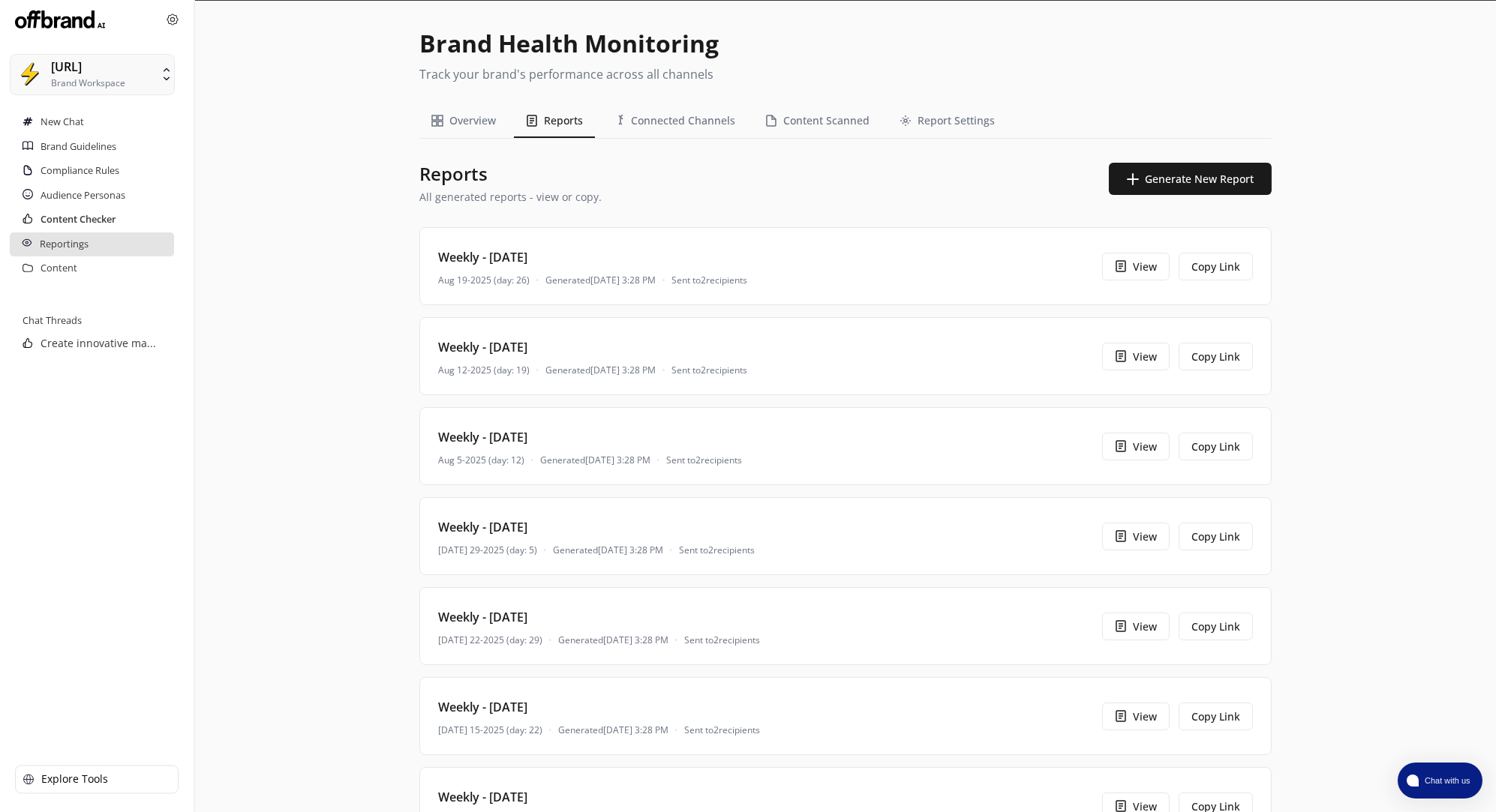
click at [62, 217] on h2 "Content Checker" at bounding box center [77, 220] width 76 height 24
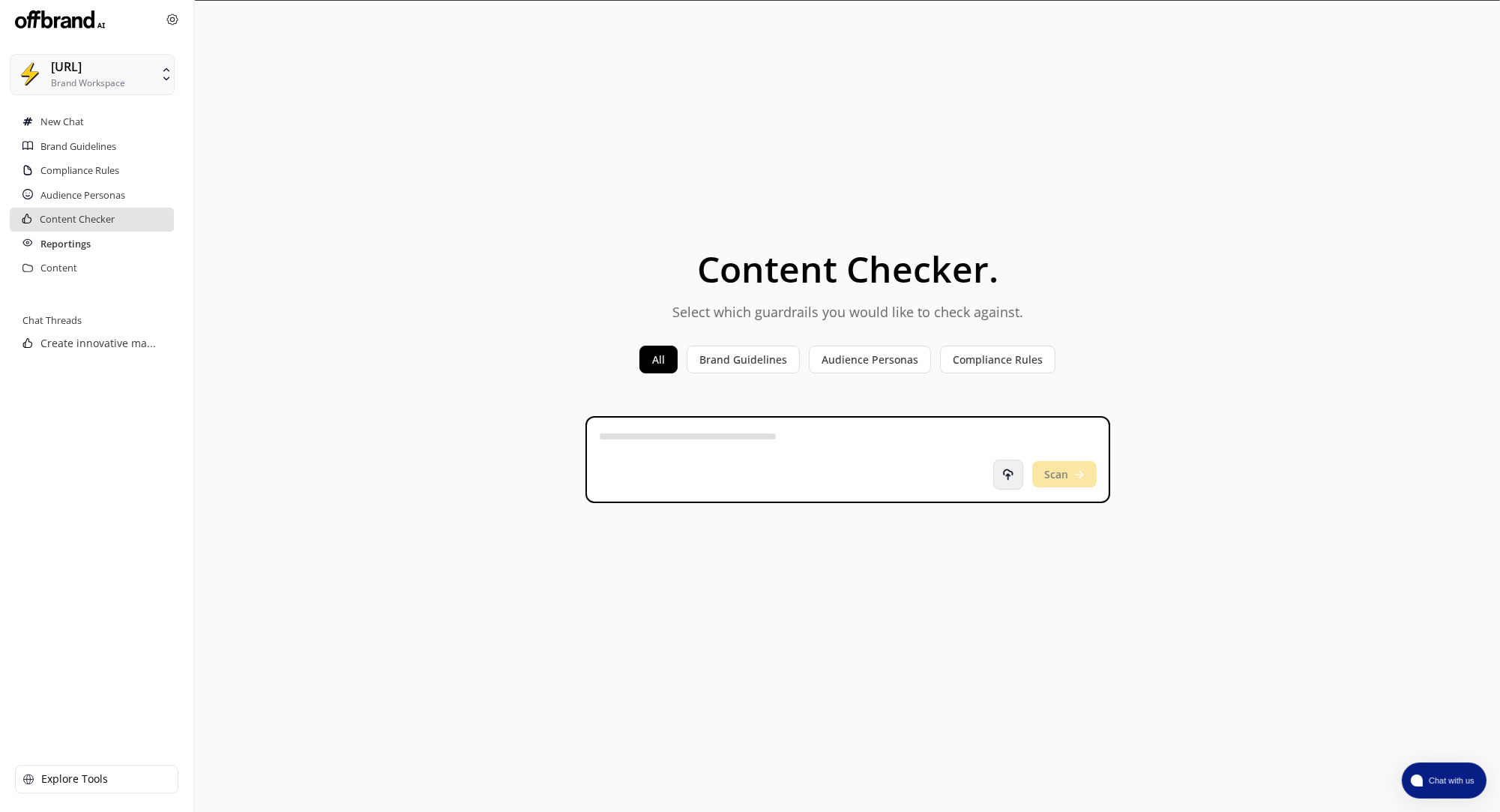
click at [73, 238] on h2 "Reportings" at bounding box center [65, 244] width 50 height 24
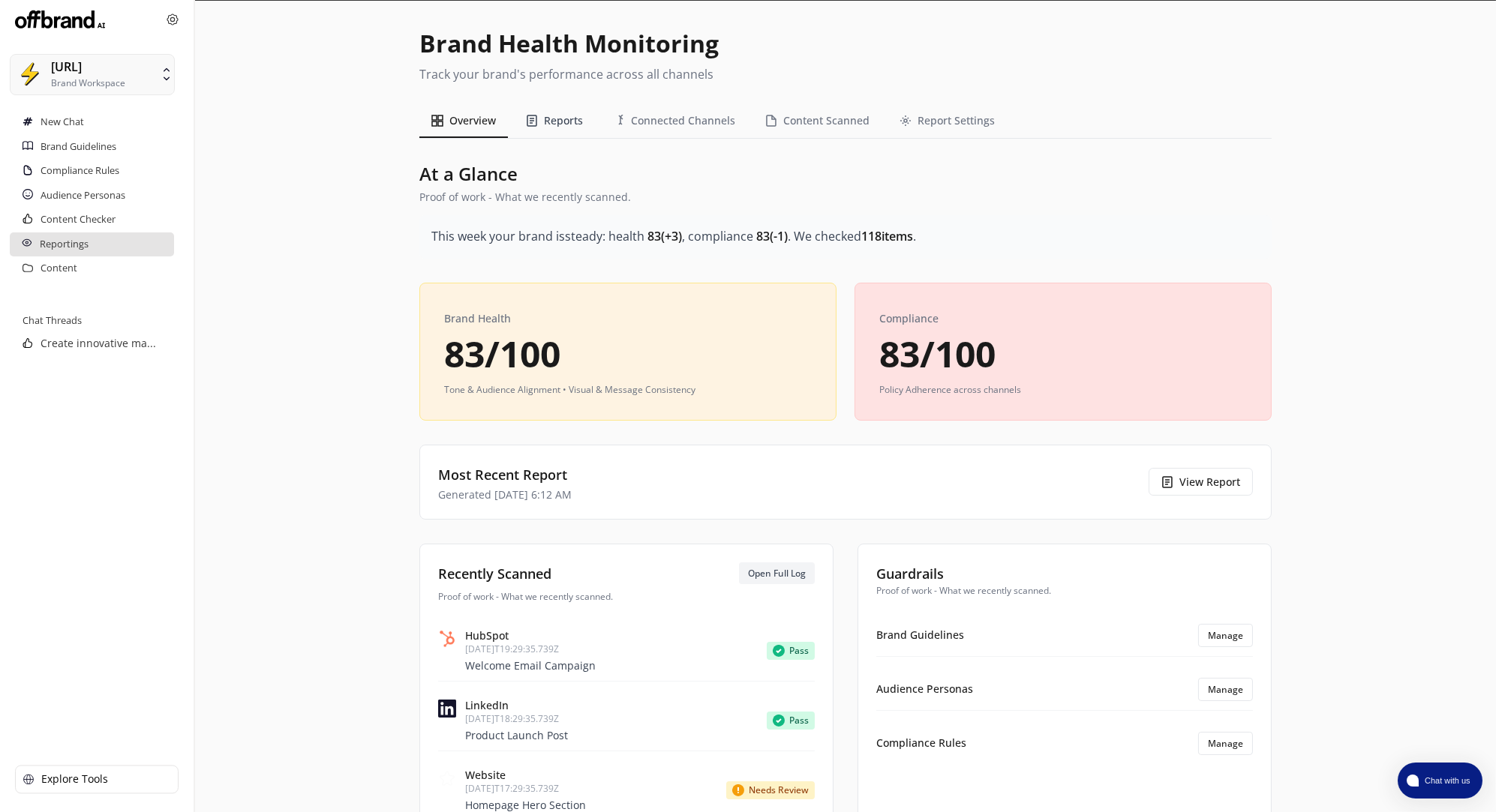
click at [572, 128] on button "Reports" at bounding box center [554, 120] width 81 height 34
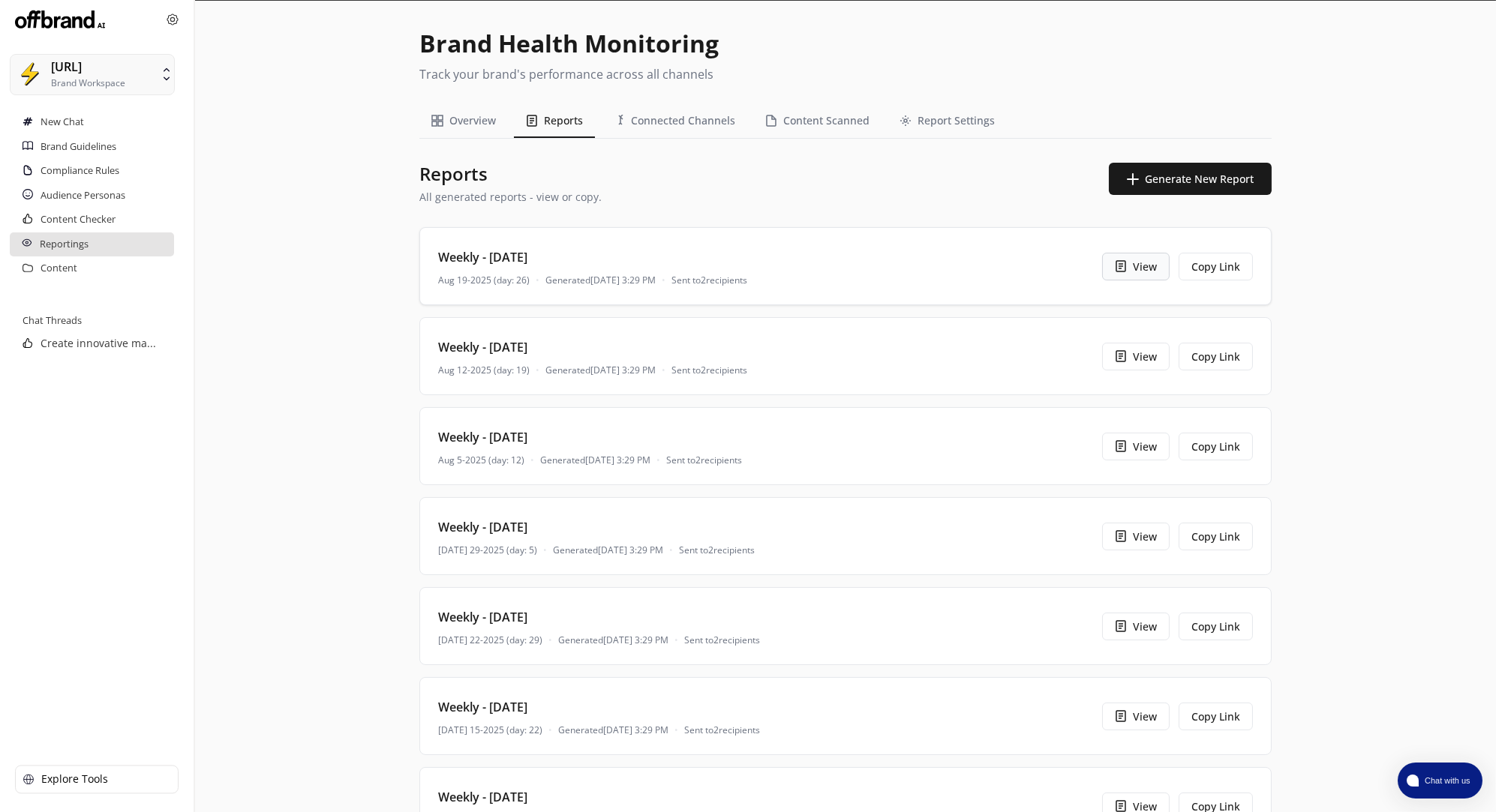
click at [1137, 267] on button "View" at bounding box center [1136, 266] width 67 height 27
